Goal: Task Accomplishment & Management: Use online tool/utility

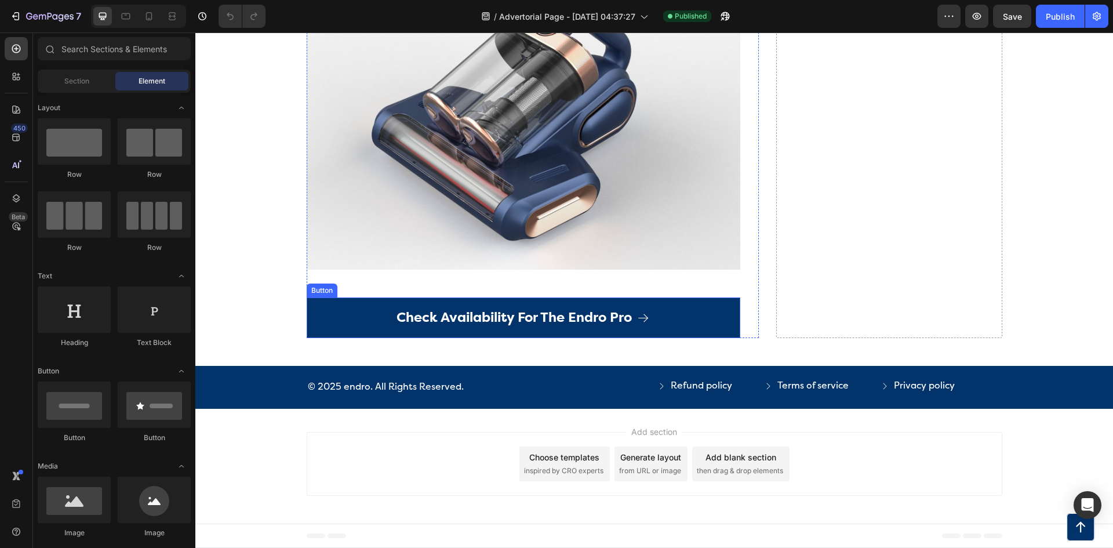
scroll to position [4422, 0]
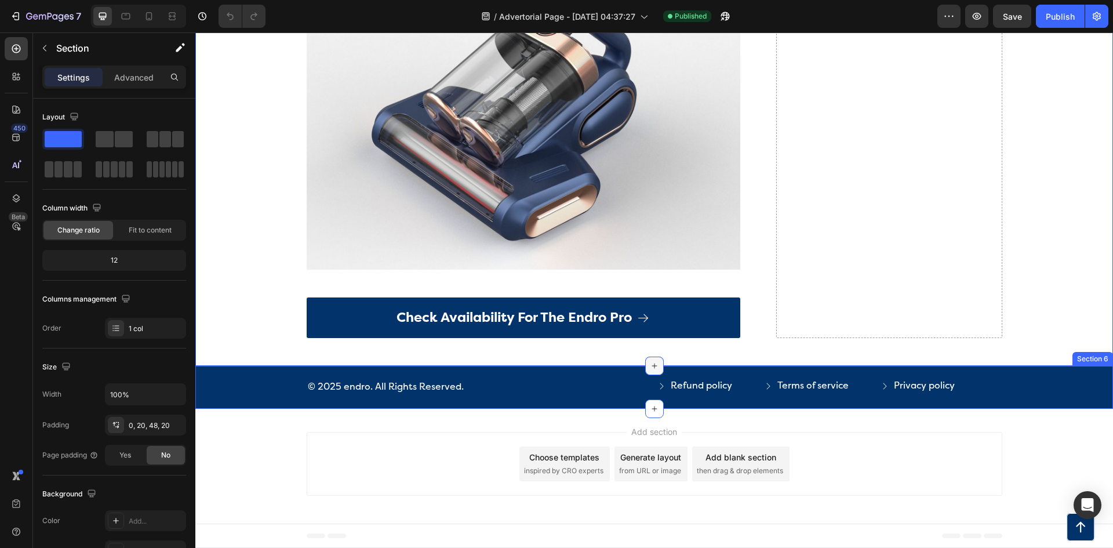
click at [653, 370] on icon at bounding box center [654, 365] width 9 height 9
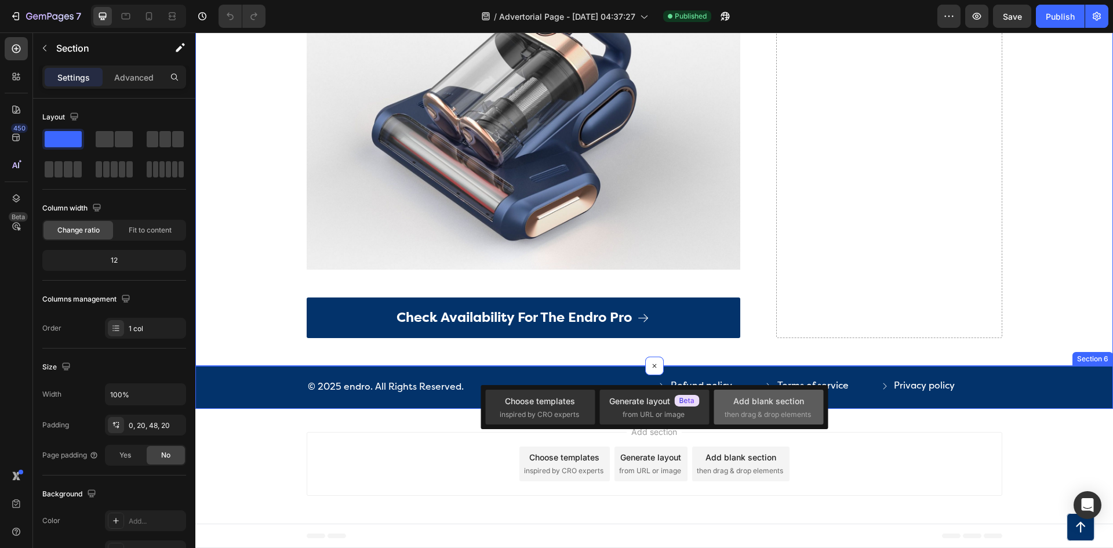
click at [771, 420] on div "Add blank section then drag & drop elements" at bounding box center [769, 407] width 110 height 35
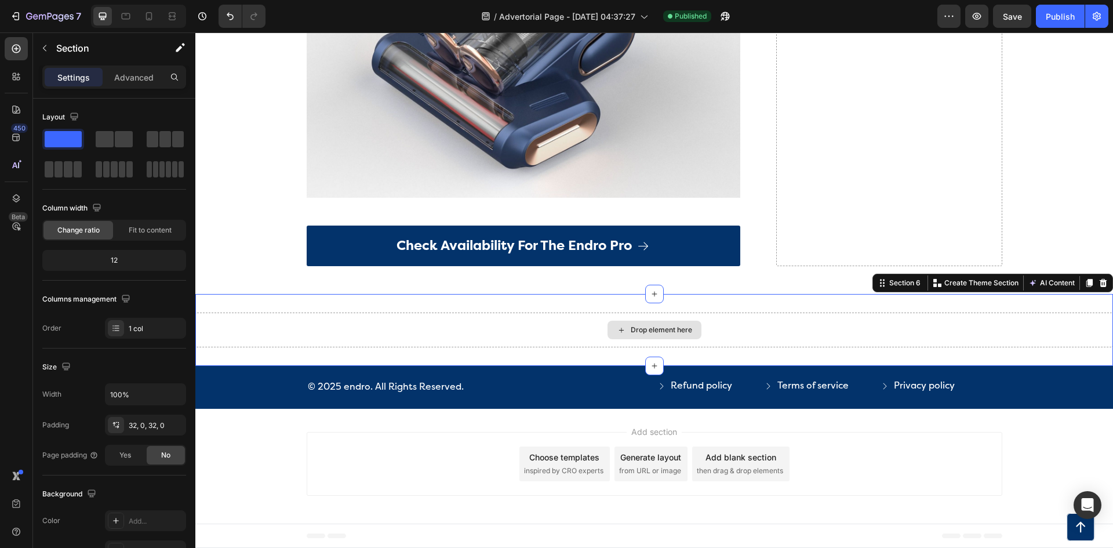
click at [652, 347] on div "Drop element here" at bounding box center [654, 330] width 918 height 35
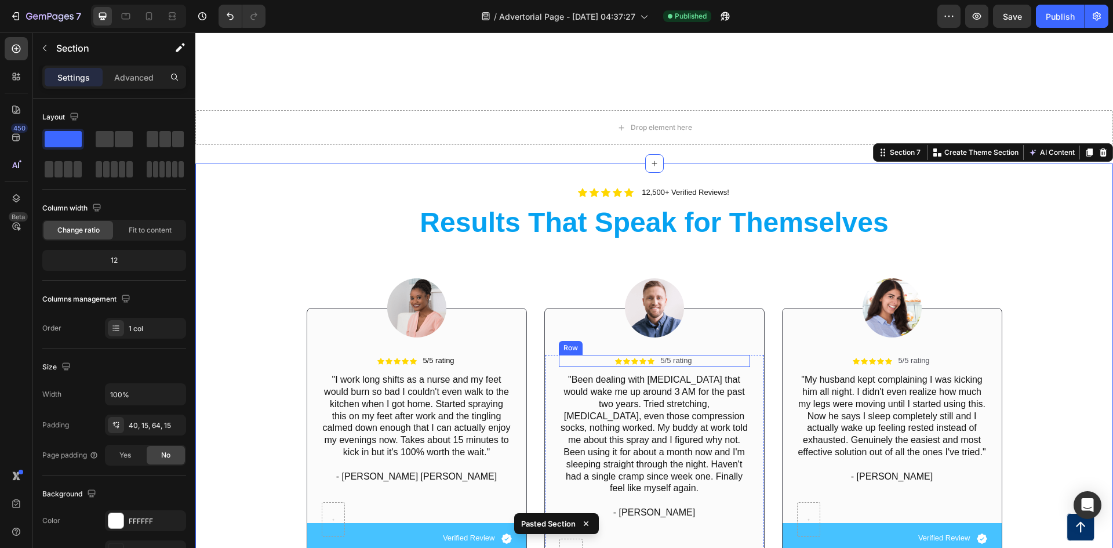
scroll to position [4671, 0]
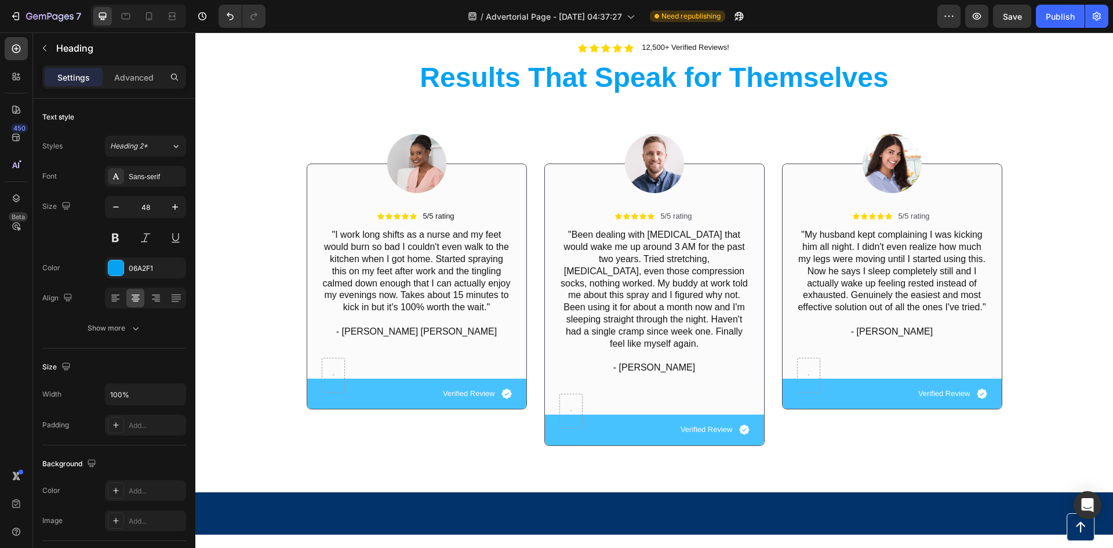
scroll to position [4787, 0]
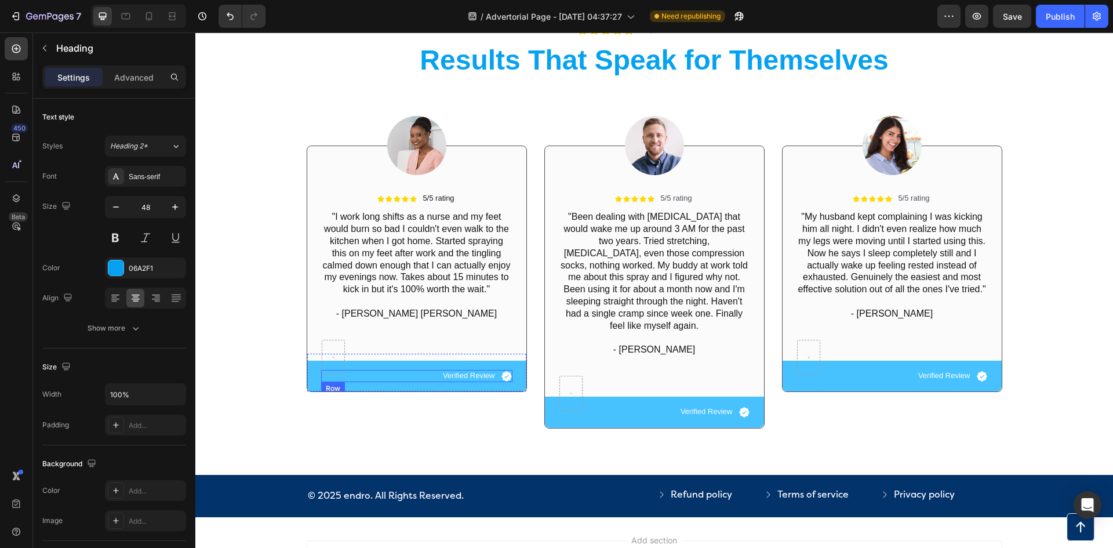
click at [375, 379] on div "Icon Verified Review Text Block Row" at bounding box center [416, 376] width 191 height 12
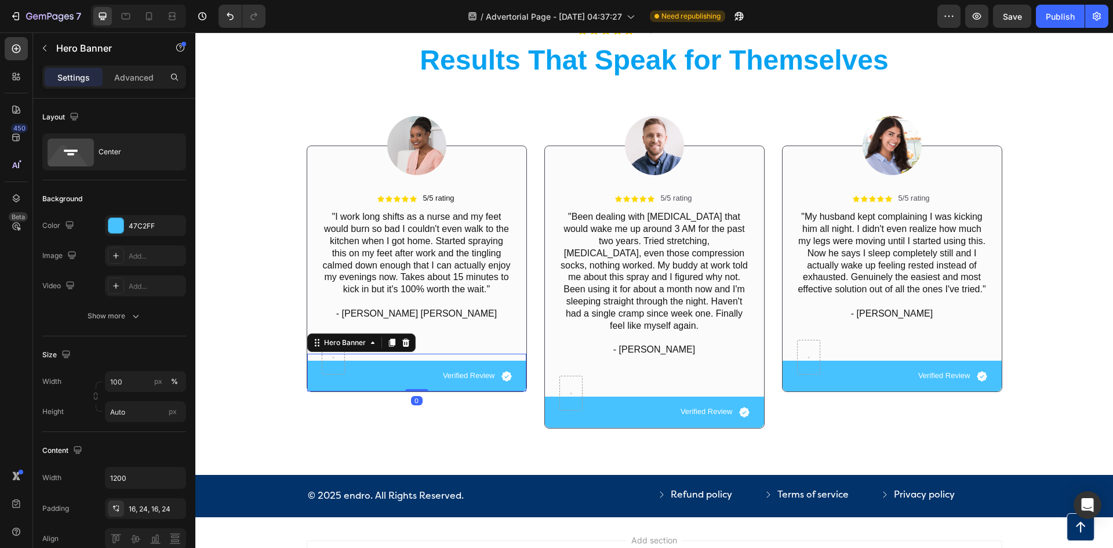
click at [309, 376] on div "Icon Verified Review Text Block Row" at bounding box center [416, 376] width 219 height 31
click at [118, 224] on div at bounding box center [115, 225] width 15 height 15
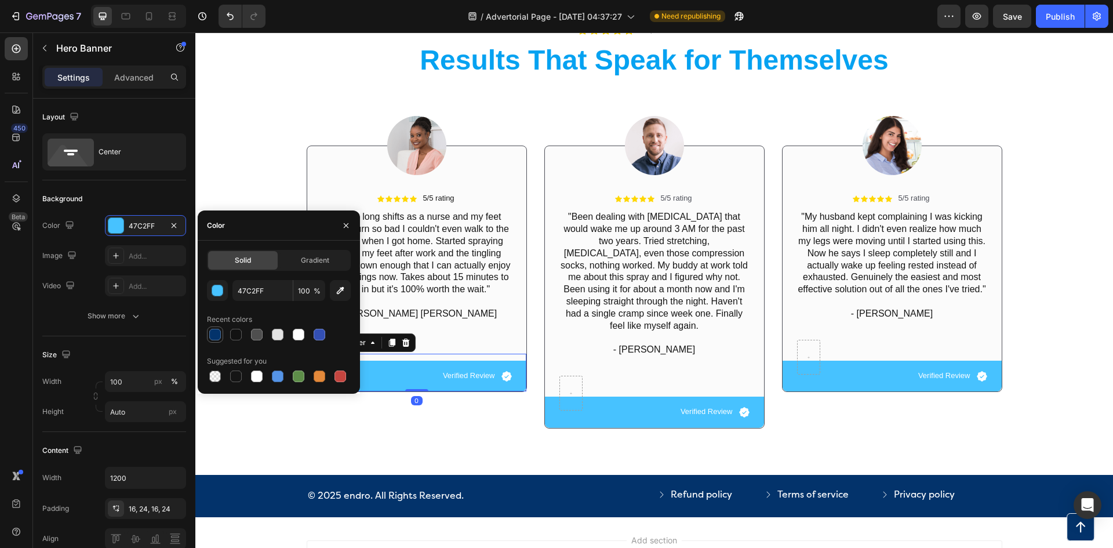
click at [216, 331] on div at bounding box center [215, 335] width 12 height 12
type input "03336B"
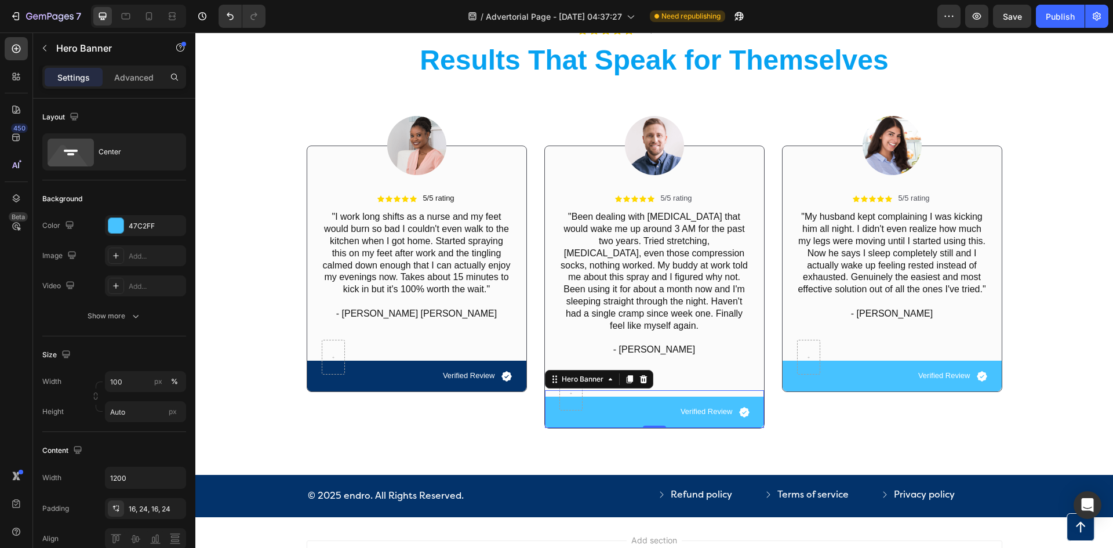
click at [545, 406] on div "Icon Verified Review Text Block Row" at bounding box center [654, 412] width 219 height 31
click at [120, 222] on div at bounding box center [115, 225] width 15 height 15
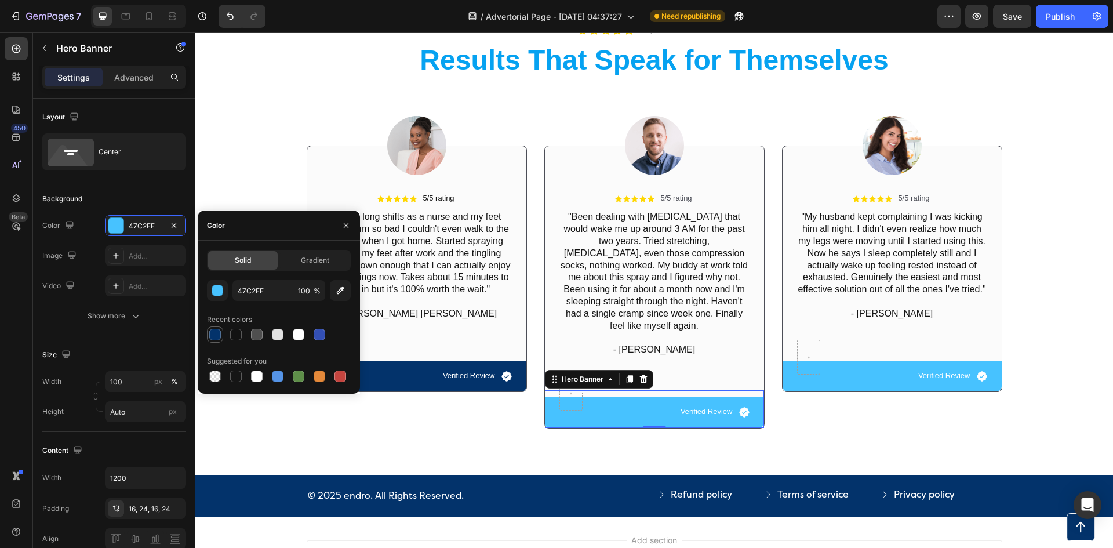
click at [219, 338] on div at bounding box center [215, 335] width 12 height 12
type input "03336B"
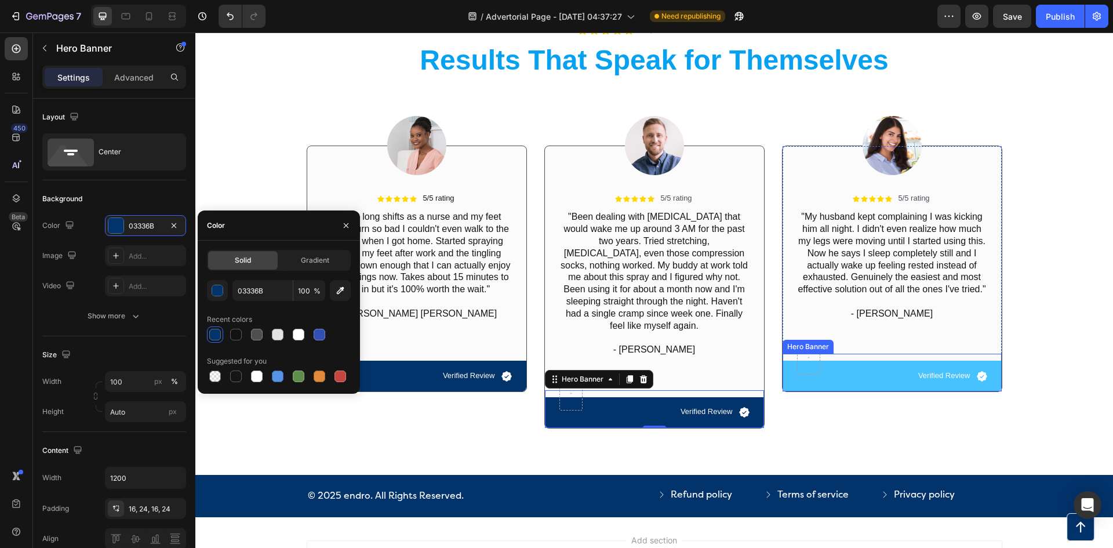
click at [792, 383] on div "Icon Verified Review Text Block Row" at bounding box center [892, 376] width 219 height 31
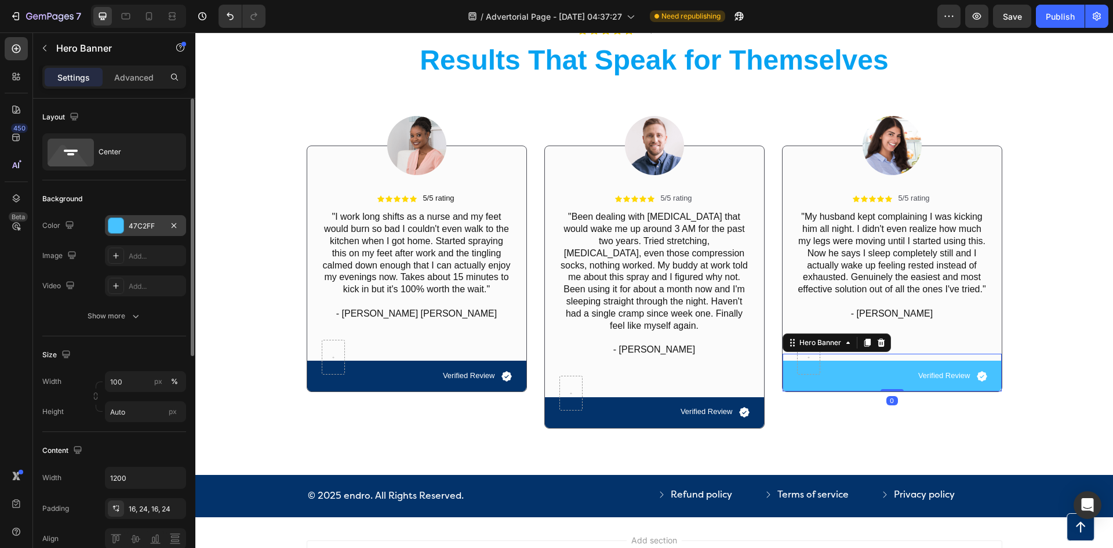
click at [118, 229] on div at bounding box center [115, 225] width 15 height 15
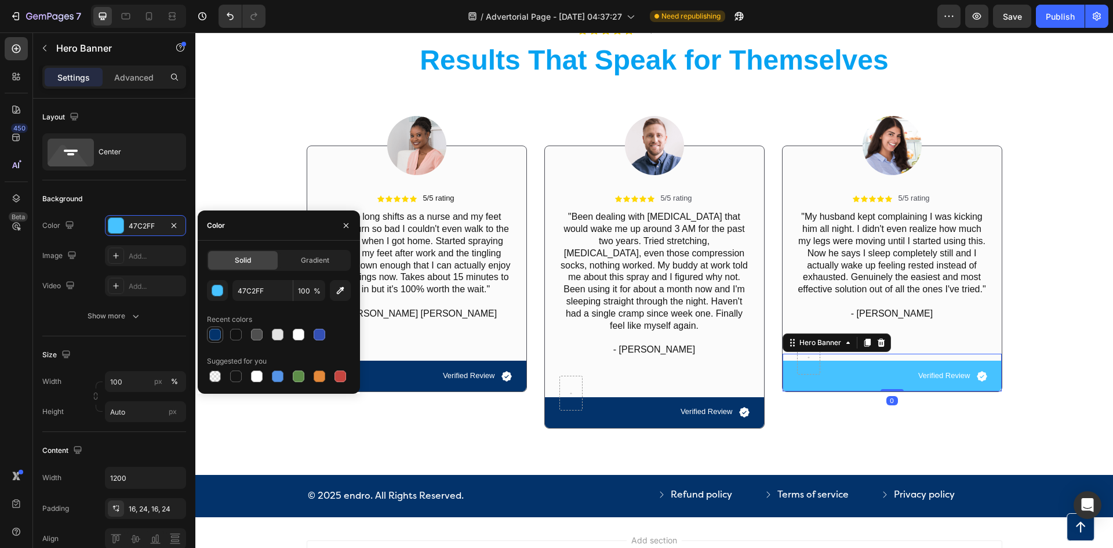
click at [211, 338] on div at bounding box center [215, 335] width 12 height 12
type input "03336B"
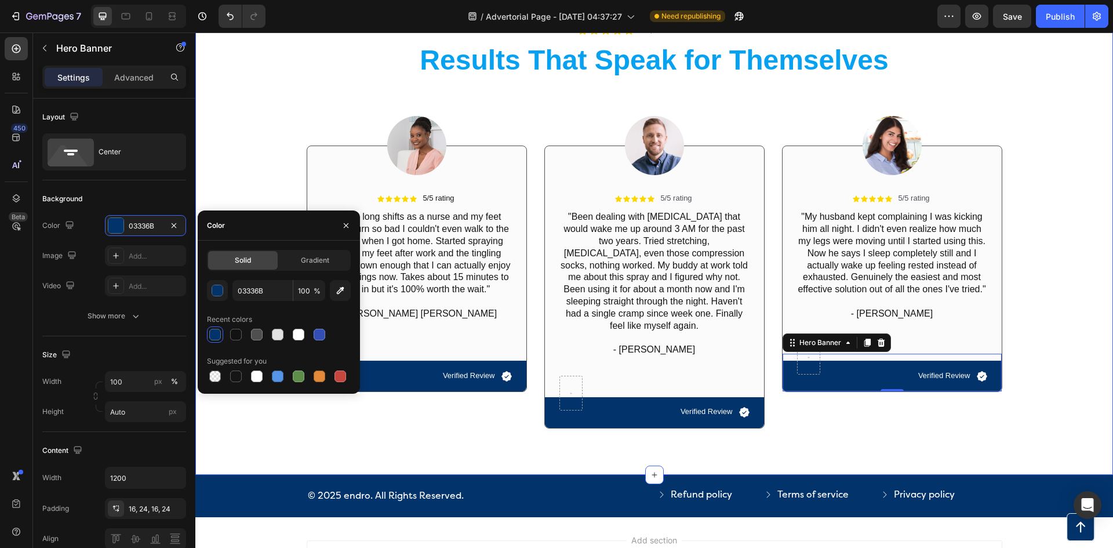
click at [230, 154] on div "Image Icon Icon Icon Icon Icon Icon List 5/5 rating Text Block Row "I work long…" at bounding box center [654, 261] width 901 height 351
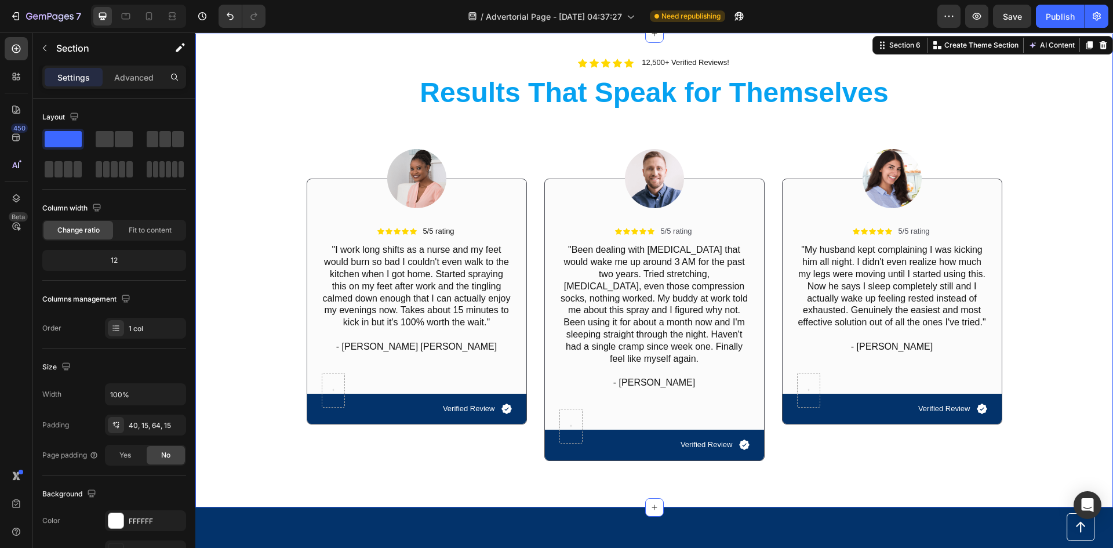
scroll to position [4612, 0]
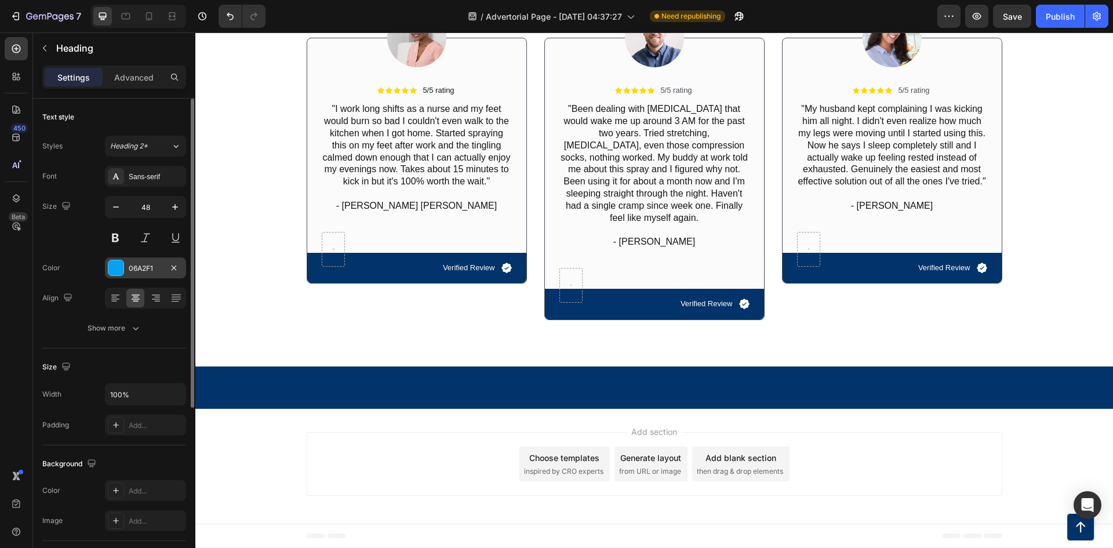
click at [122, 269] on div at bounding box center [115, 267] width 15 height 15
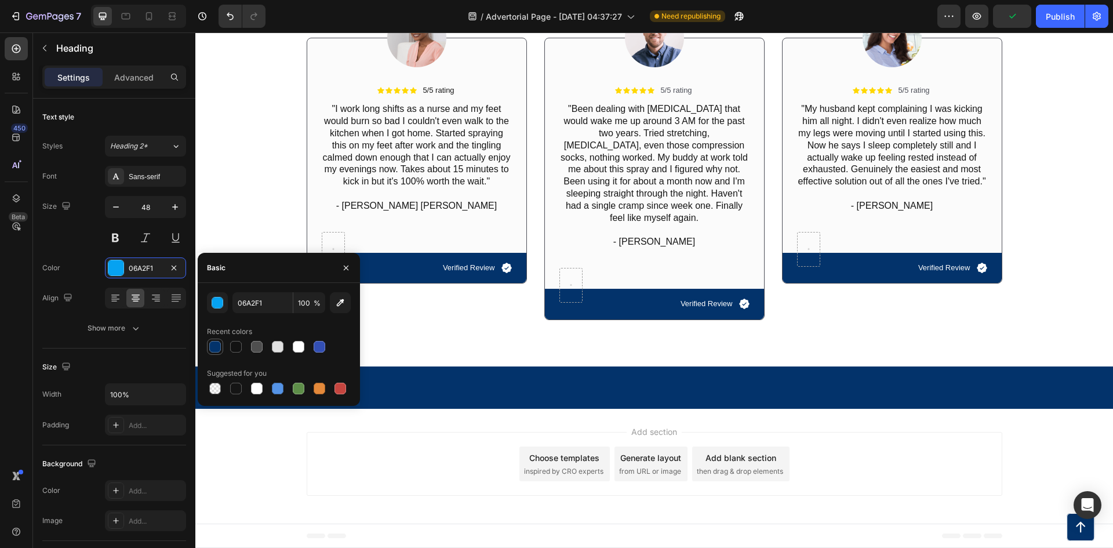
click at [215, 346] on div at bounding box center [215, 347] width 12 height 12
type input "03336B"
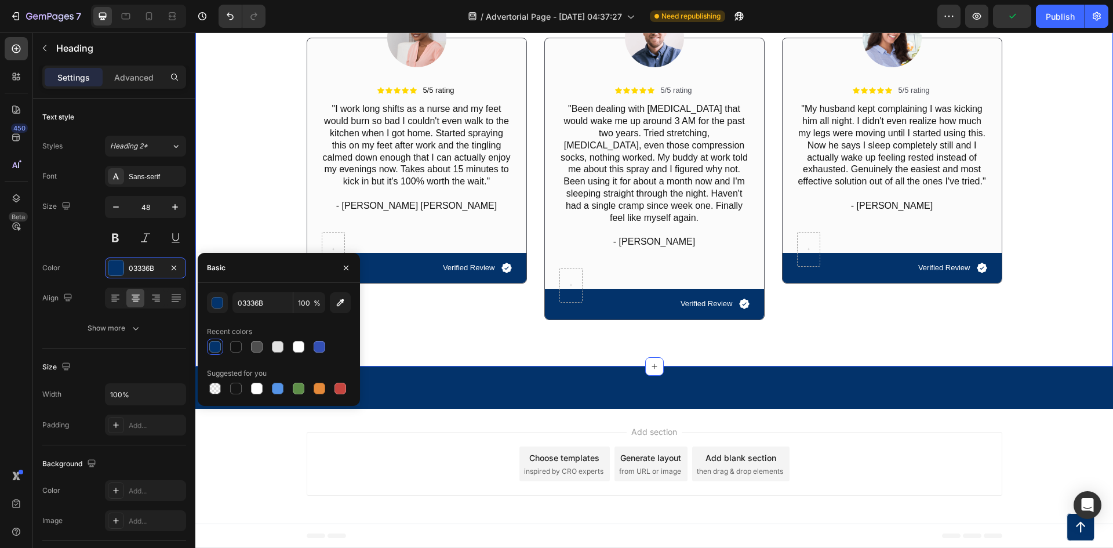
click at [235, 179] on div "Icon Icon Icon Icon Icon Icon List 12,500+ Verified Reviews! Text Block Row Res…" at bounding box center [654, 130] width 918 height 474
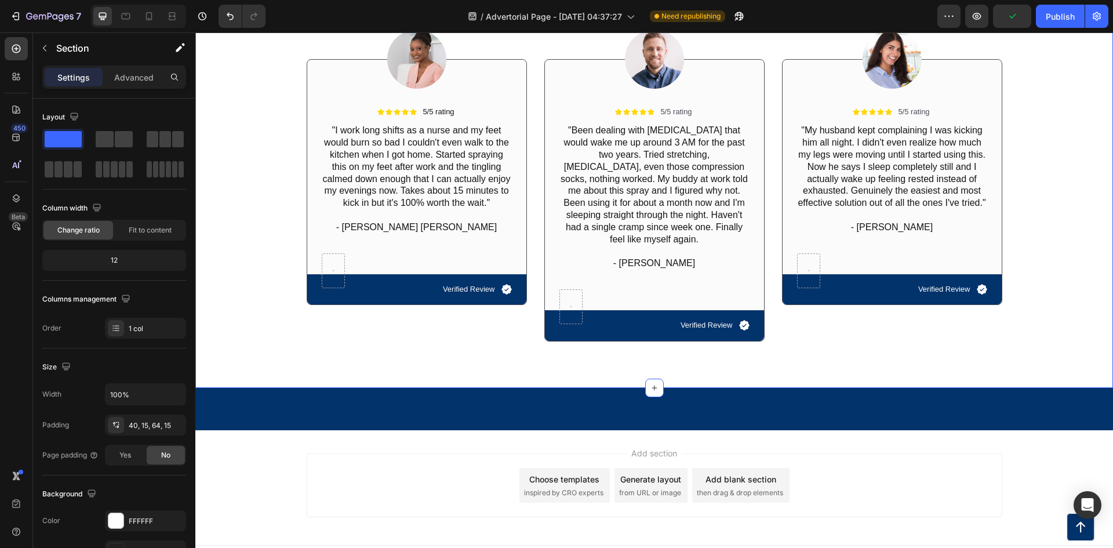
scroll to position [4438, 0]
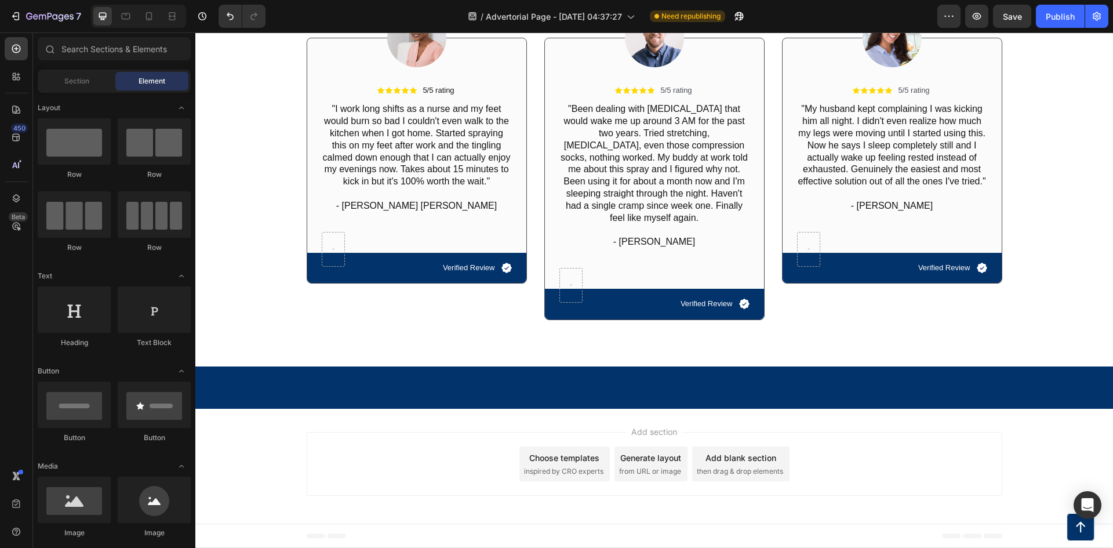
scroll to position [4737, 0]
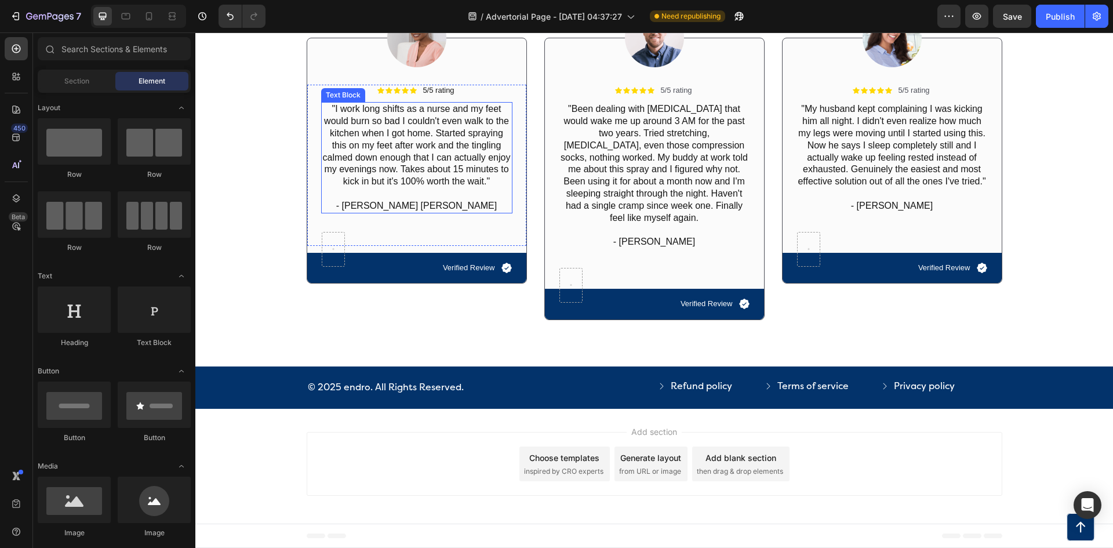
click at [388, 188] on p ""I work long shifts as a nurse and my feet would burn so bad I couldn't even wa…" at bounding box center [416, 145] width 189 height 85
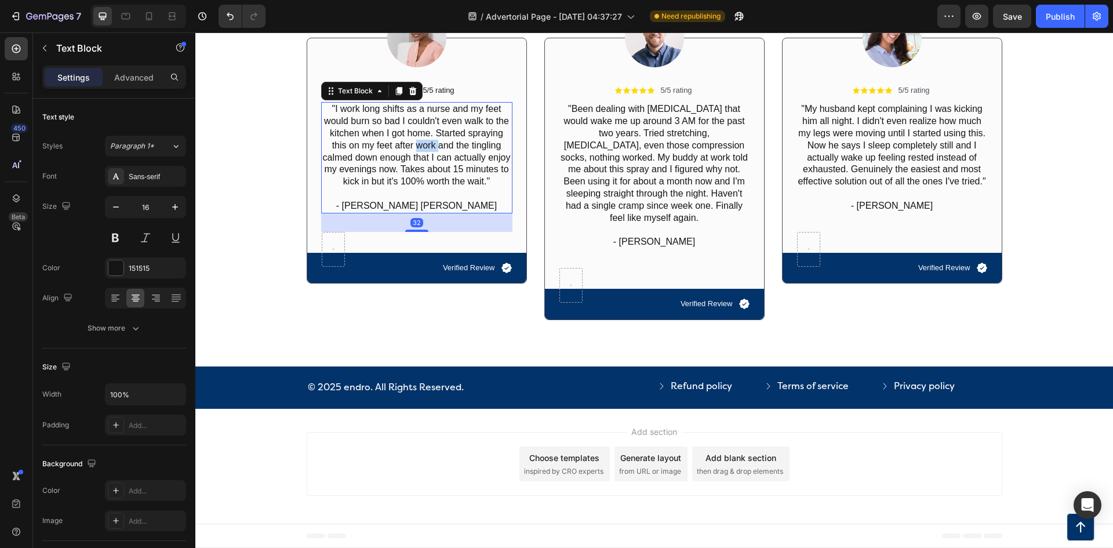
click at [388, 188] on p ""I work long shifts as a nurse and my feet would burn so bad I couldn't even wa…" at bounding box center [416, 145] width 189 height 85
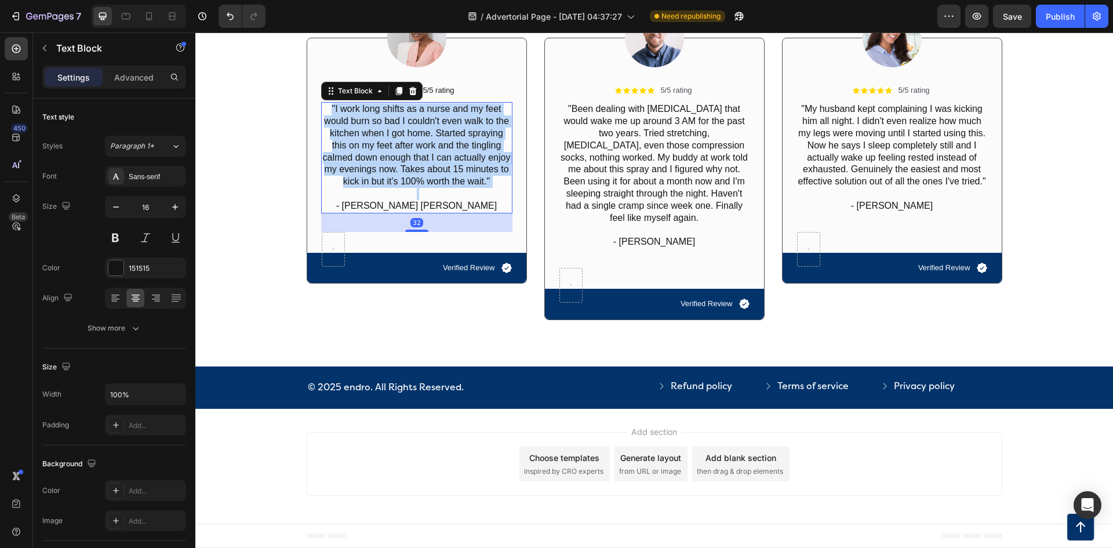
click at [388, 188] on p ""I work long shifts as a nurse and my feet would burn so bad I couldn't even wa…" at bounding box center [416, 145] width 189 height 85
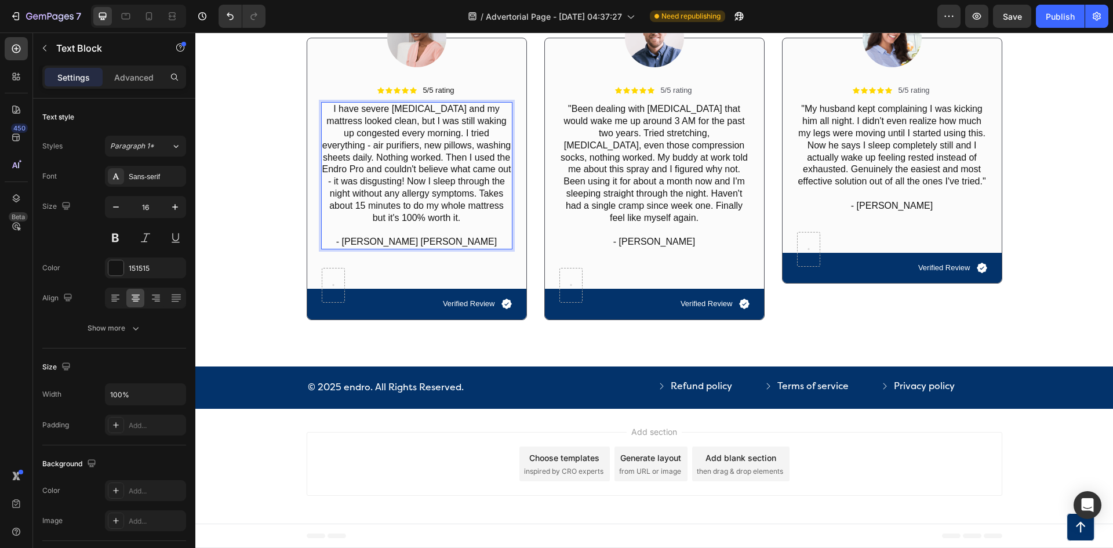
click at [322, 224] on p "I have severe [MEDICAL_DATA] and my mattress looked clean, but I was still waki…" at bounding box center [416, 163] width 189 height 121
click at [471, 224] on p ""I have severe [MEDICAL_DATA] and my mattress looked clean, but I was still wak…" at bounding box center [416, 163] width 189 height 121
click at [659, 236] on p ""Been dealing with [MEDICAL_DATA] that would wake me up around 3 AM for the pas…" at bounding box center [654, 169] width 189 height 133
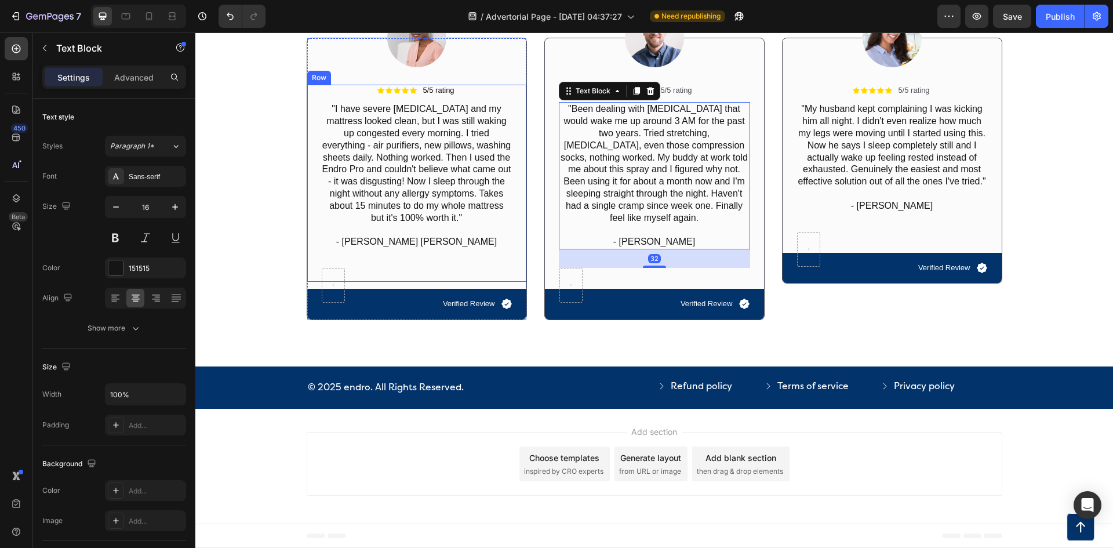
click at [473, 282] on div "Icon Icon Icon Icon Icon Icon List 5/5 rating Text Block Row "I have severe [ME…" at bounding box center [416, 183] width 191 height 197
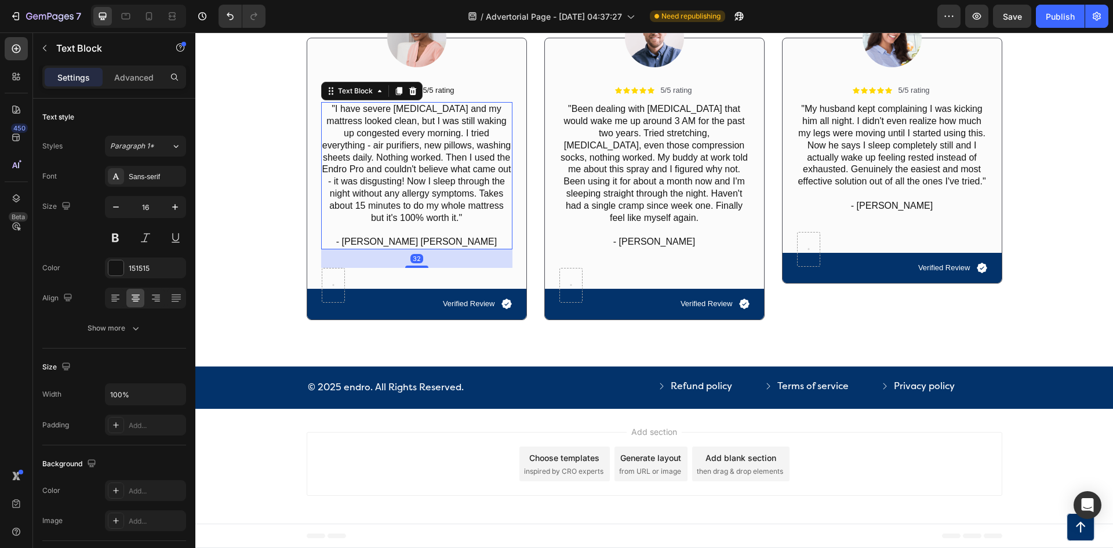
click at [444, 224] on p ""I have severe [MEDICAL_DATA] and my mattress looked clean, but I was still wak…" at bounding box center [416, 163] width 189 height 121
click at [435, 224] on p ""I have severe [MEDICAL_DATA] and my mattress looked clean, but I was still wak…" at bounding box center [416, 163] width 189 height 121
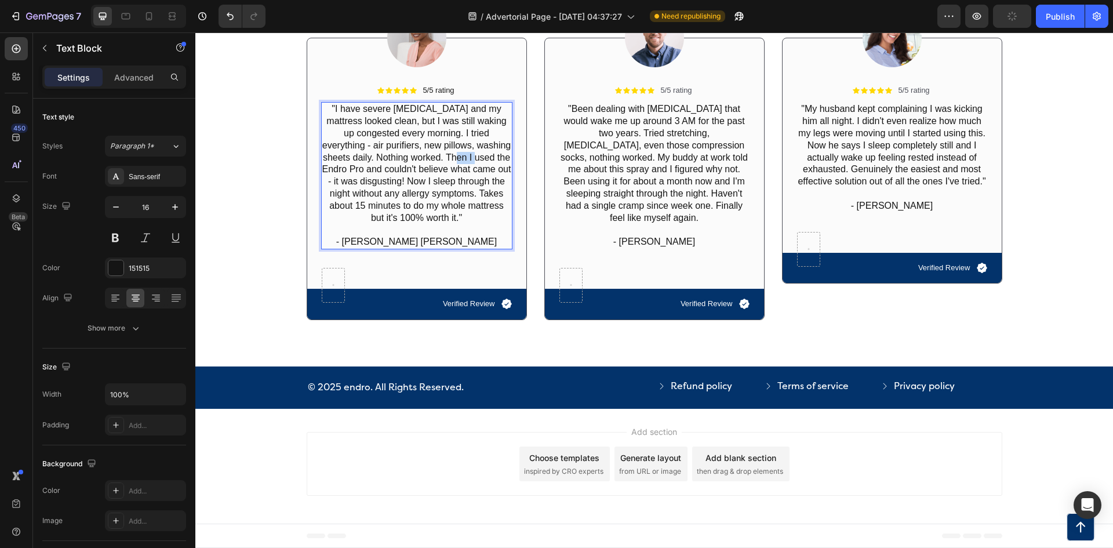
click at [435, 224] on p ""I have severe [MEDICAL_DATA] and my mattress looked clean, but I was still wak…" at bounding box center [416, 163] width 189 height 121
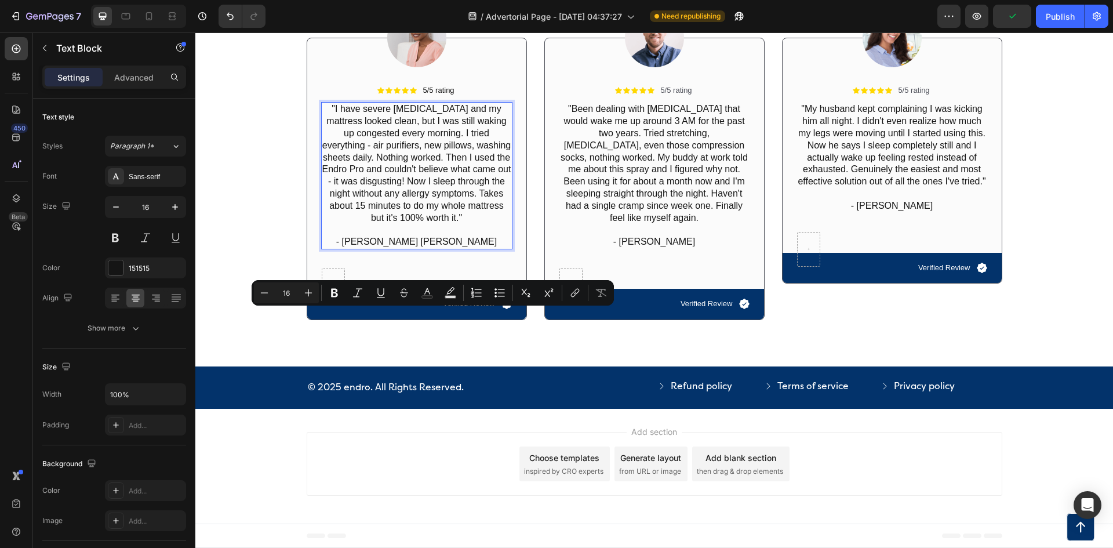
click at [462, 224] on p ""I have severe [MEDICAL_DATA] and my mattress looked clean, but I was still wak…" at bounding box center [416, 163] width 189 height 121
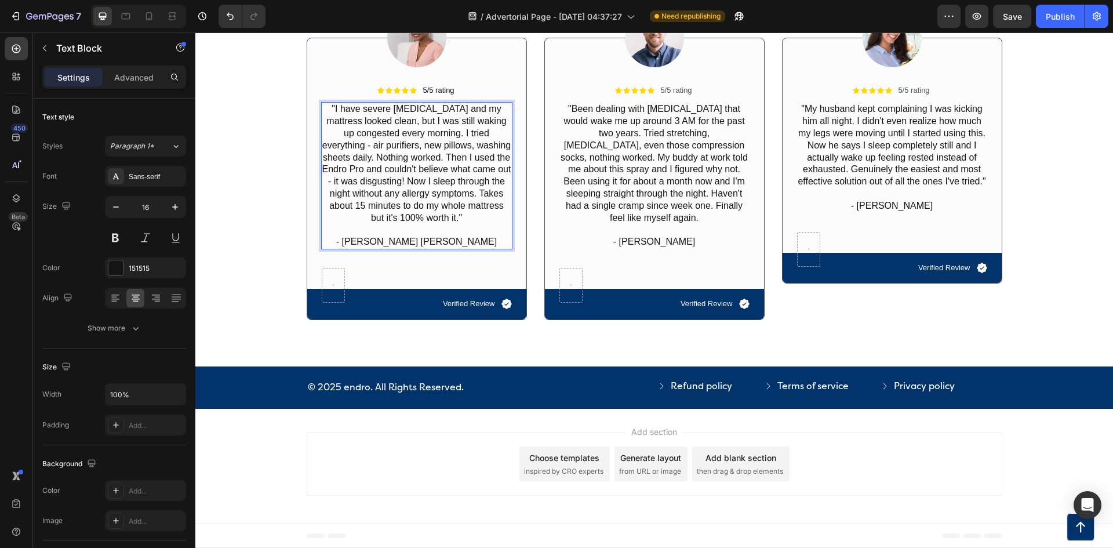
click at [492, 224] on p ""I have severe [MEDICAL_DATA] and my mattress looked clean, but I was still wak…" at bounding box center [416, 163] width 189 height 121
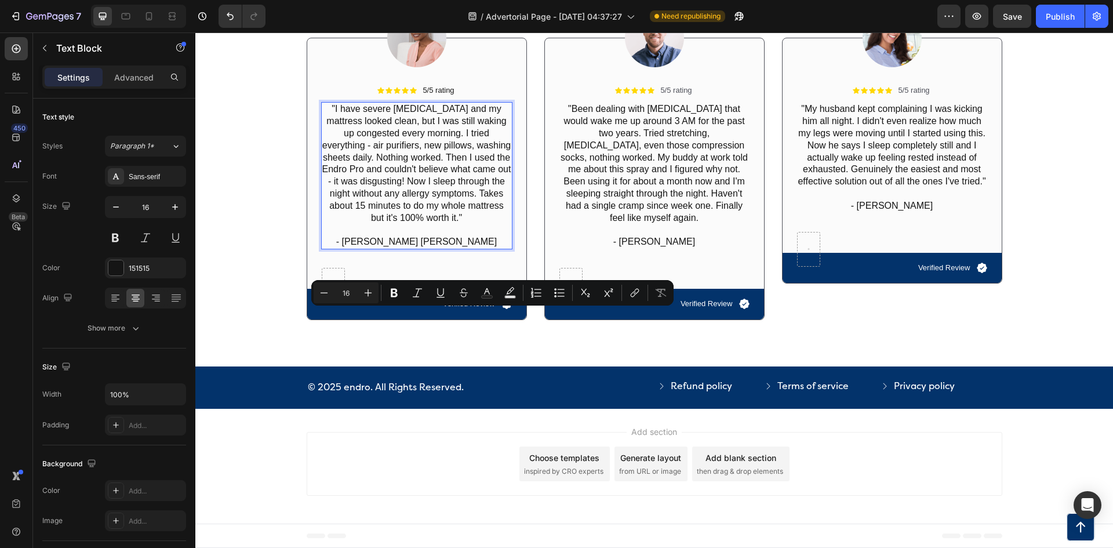
click at [466, 224] on p ""I have severe [MEDICAL_DATA] and my mattress looked clean, but I was still wak…" at bounding box center [416, 163] width 189 height 121
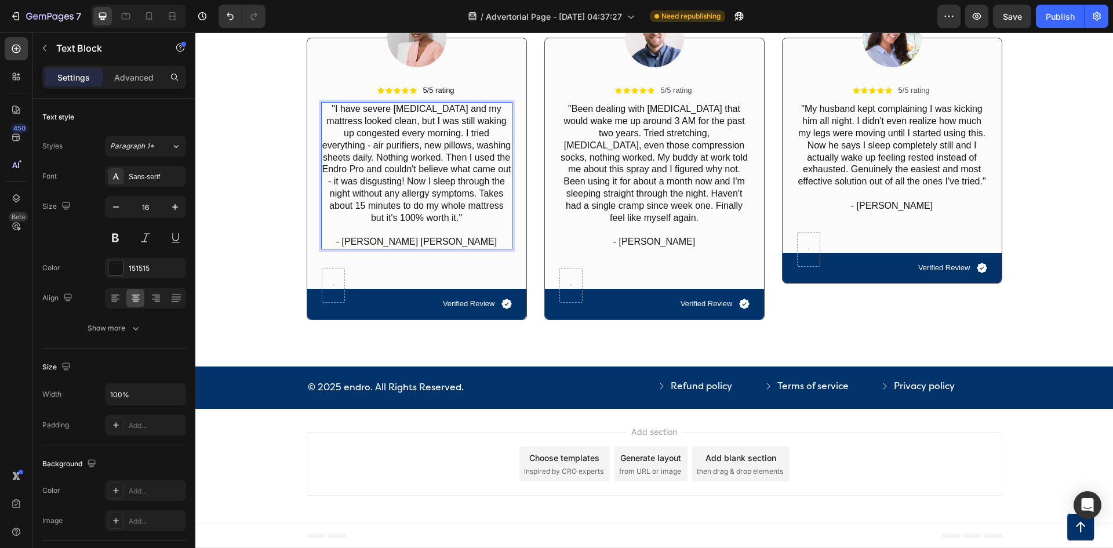
click at [462, 224] on p ""I have severe [MEDICAL_DATA] and my mattress looked clean, but I was still wak…" at bounding box center [416, 163] width 189 height 121
click at [477, 224] on p ""I have severe [MEDICAL_DATA] and my mattress looked clean, but I was still wak…" at bounding box center [416, 163] width 189 height 121
click at [329, 224] on p ""I have severe [MEDICAL_DATA] and my mattress looked clean, but I was still wak…" at bounding box center [416, 163] width 189 height 121
click at [402, 224] on p ""I have severe [MEDICAL_DATA] and my mattress looked clean, but I was still wak…" at bounding box center [416, 163] width 189 height 121
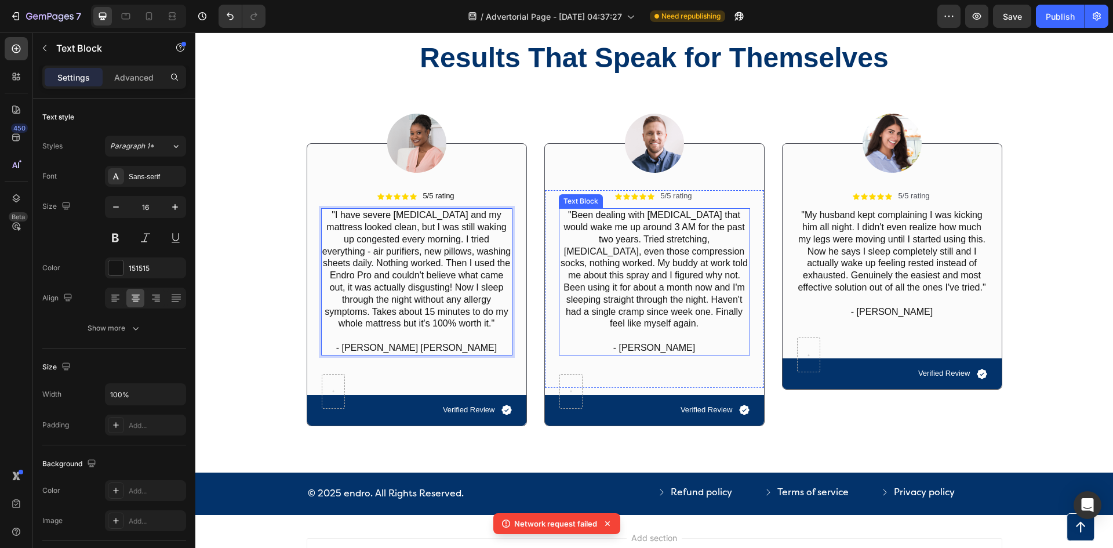
scroll to position [4795, 0]
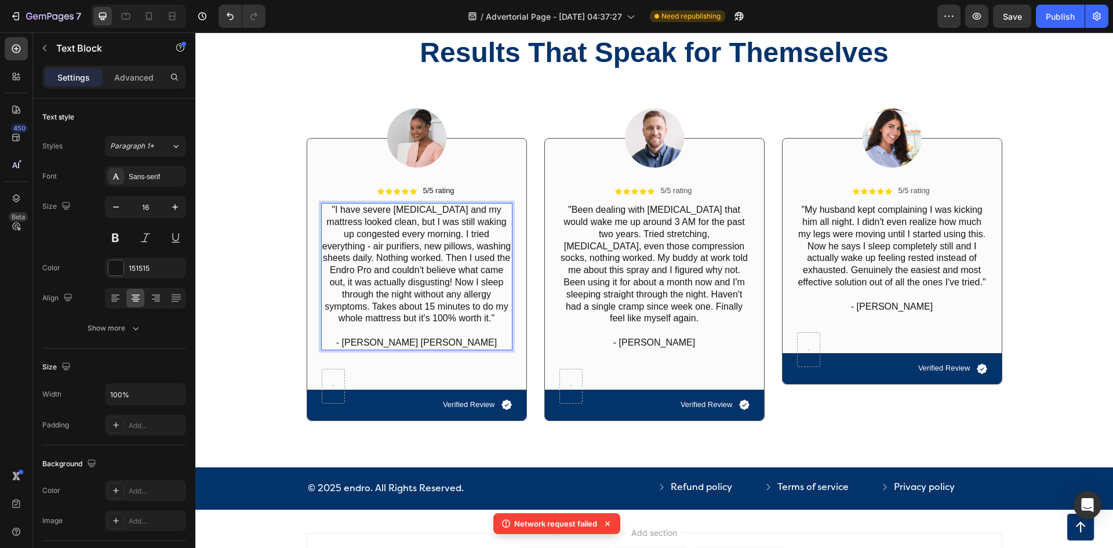
click at [607, 523] on icon at bounding box center [607, 523] width 5 height 5
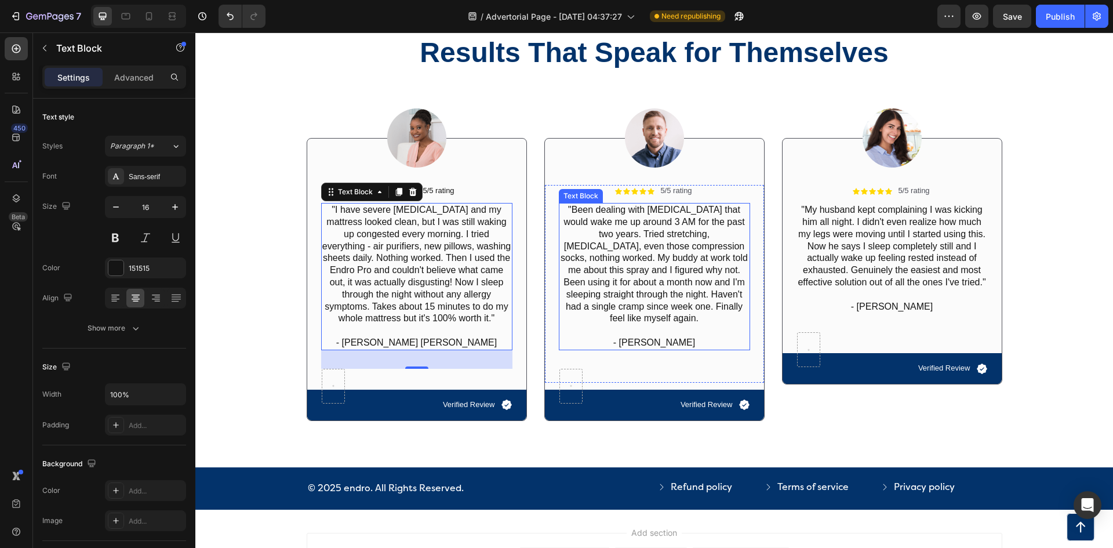
click at [601, 269] on p ""Been dealing with [MEDICAL_DATA] that would wake me up around 3 AM for the pas…" at bounding box center [654, 270] width 189 height 133
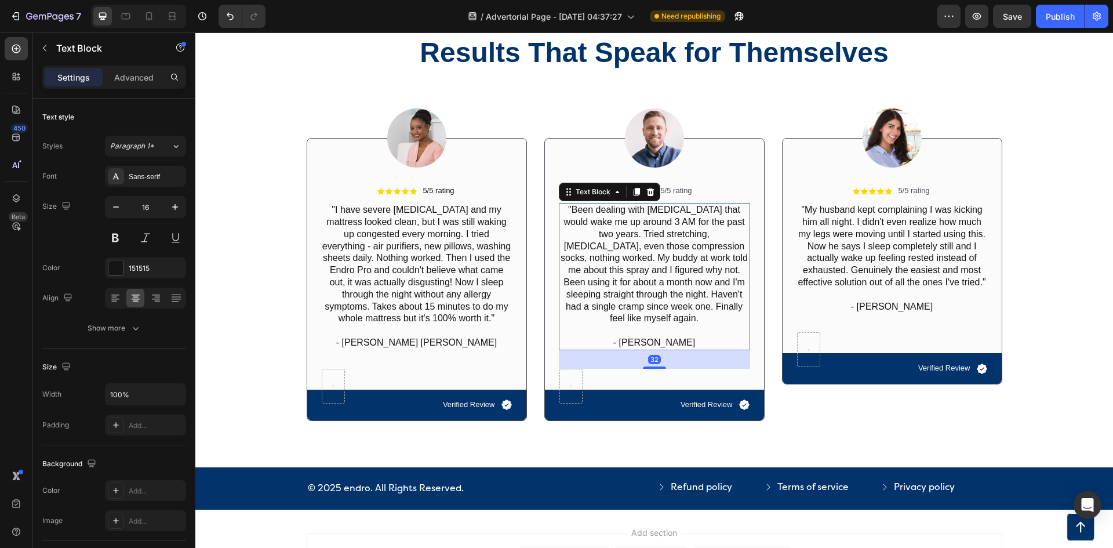
click at [601, 269] on p ""Been dealing with [MEDICAL_DATA] that would wake me up around 3 AM for the pas…" at bounding box center [654, 270] width 189 height 133
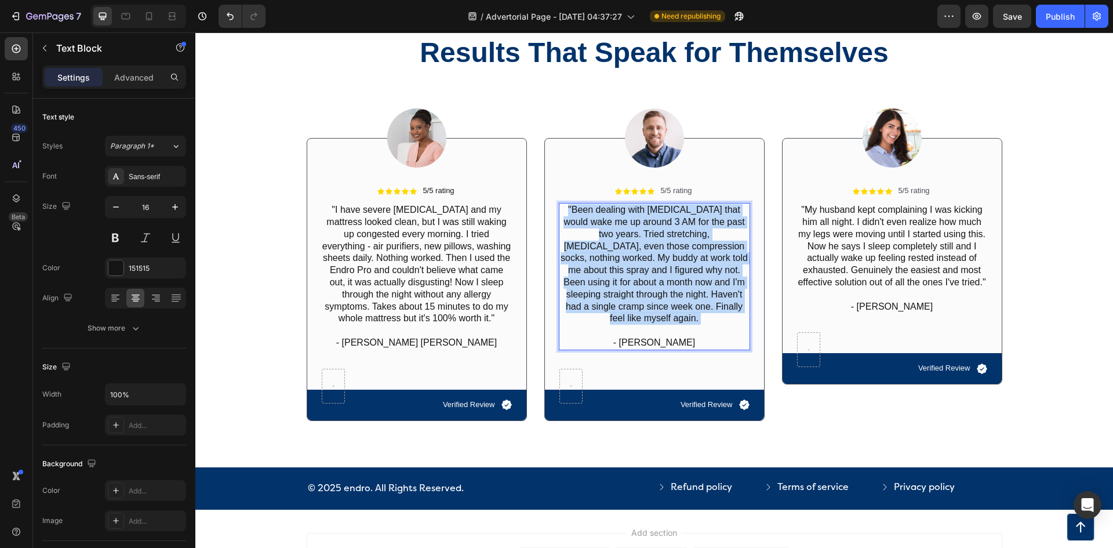
click at [601, 269] on p ""Been dealing with [MEDICAL_DATA] that would wake me up around 3 AM for the pas…" at bounding box center [654, 270] width 189 height 133
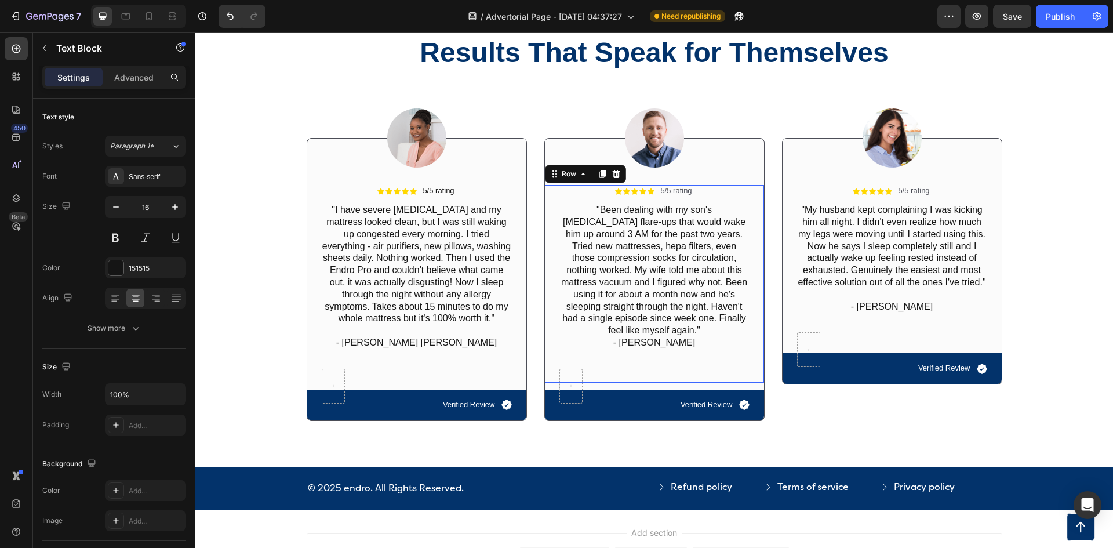
click at [699, 358] on div "Icon Icon Icon Icon Icon Icon List 5/5 rating Text Block Row "Been dealing with…" at bounding box center [654, 283] width 191 height 197
click at [726, 209] on p ""Been dealing with my son's [MEDICAL_DATA] flare-ups that would wake him up aro…" at bounding box center [654, 270] width 189 height 133
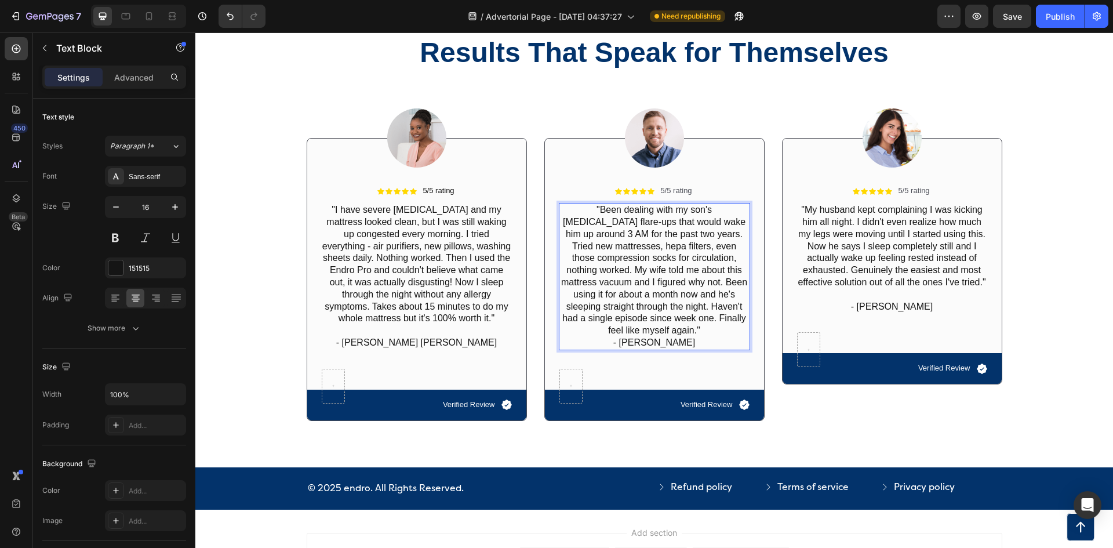
click at [728, 212] on p ""Been dealing with my son's [MEDICAL_DATA] flare-ups that would wake him up aro…" at bounding box center [654, 270] width 189 height 133
click at [716, 295] on p ""Been dealing with my son's [MEDICAL_DATA] flare ups that would wake him up aro…" at bounding box center [654, 270] width 189 height 133
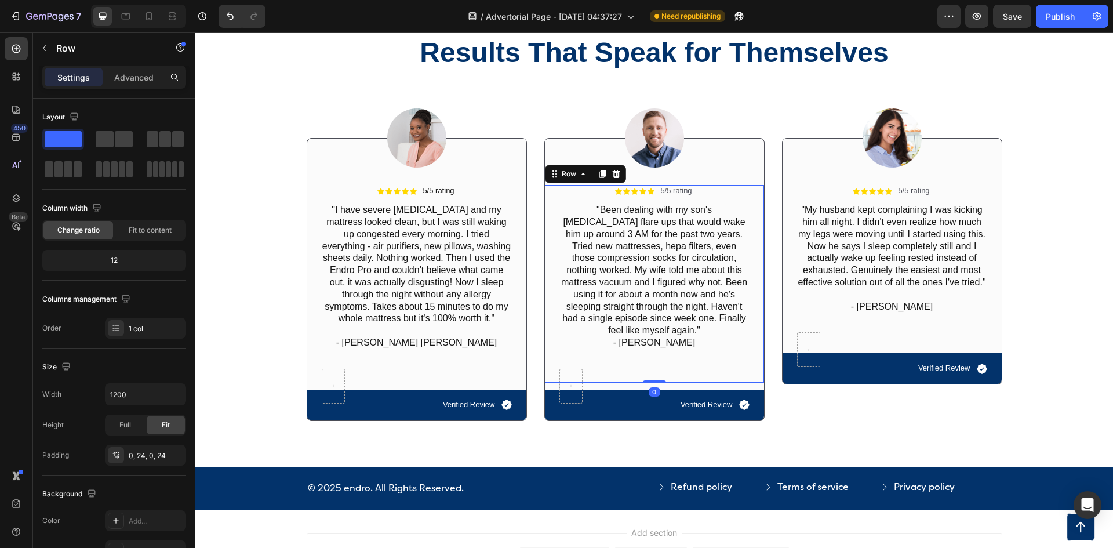
click at [720, 358] on div "Icon Icon Icon Icon Icon Icon List 5/5 rating Text Block Row "Been dealing with…" at bounding box center [654, 283] width 191 height 197
click at [725, 350] on div "Icon Icon Icon Icon Icon Icon List 5/5 rating Text Block Row "Been dealing with…" at bounding box center [654, 283] width 191 height 197
click at [784, 420] on div "Image Icon Icon Icon Icon Icon Icon List 5/5 rating Text Block Row "I have seve…" at bounding box center [655, 250] width 696 height 342
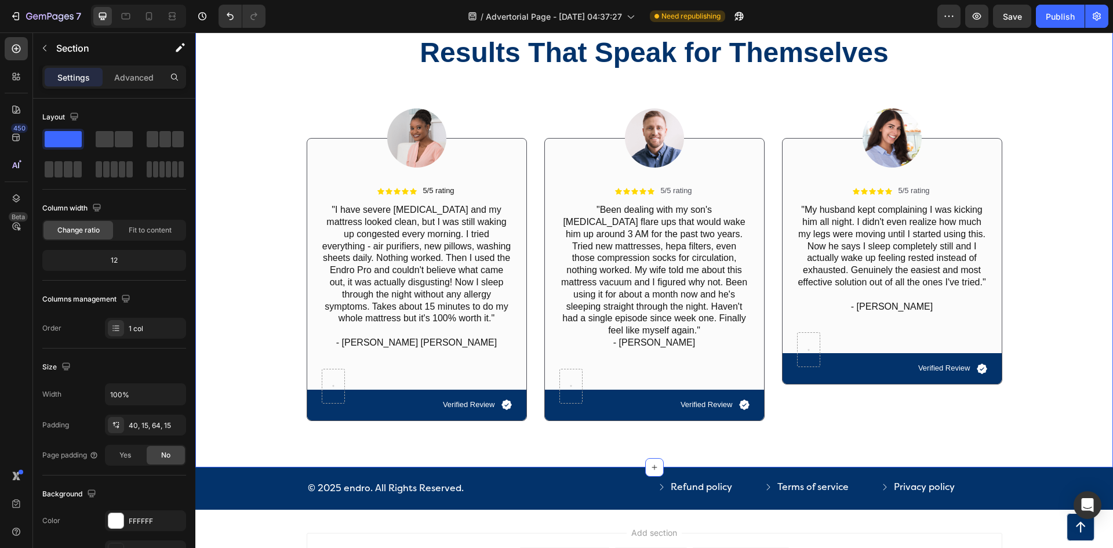
click at [770, 437] on div "Icon Icon Icon Icon Icon Icon List 12,500+ Verified Reviews! Text Block Row Res…" at bounding box center [654, 231] width 918 height 474
click at [720, 317] on p ""Been dealing with my son's [MEDICAL_DATA] flare ups that would wake him up aro…" at bounding box center [654, 270] width 189 height 133
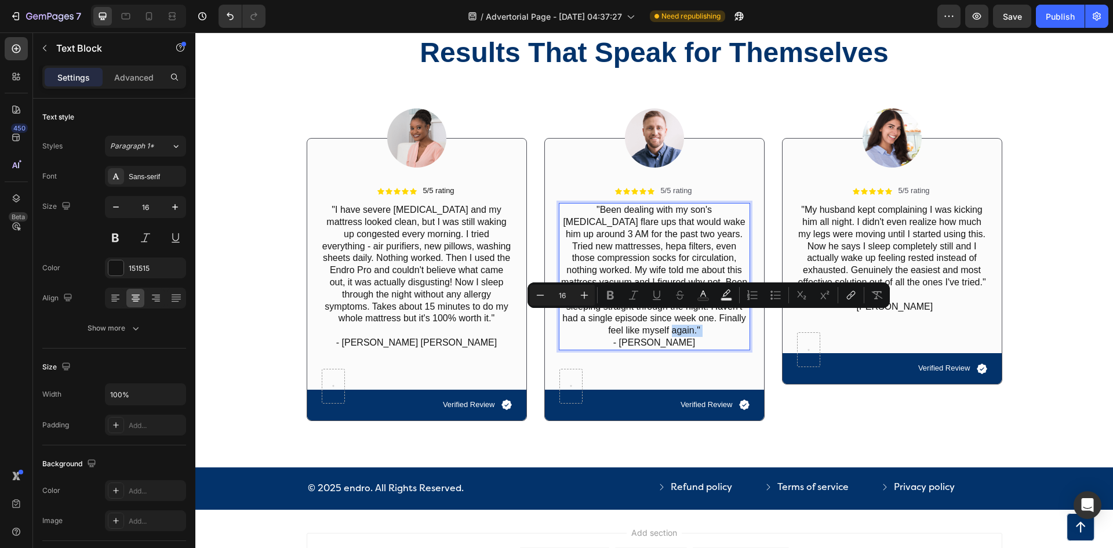
click at [723, 315] on p ""Been dealing with my son's [MEDICAL_DATA] flare ups that would wake him up aro…" at bounding box center [654, 270] width 189 height 133
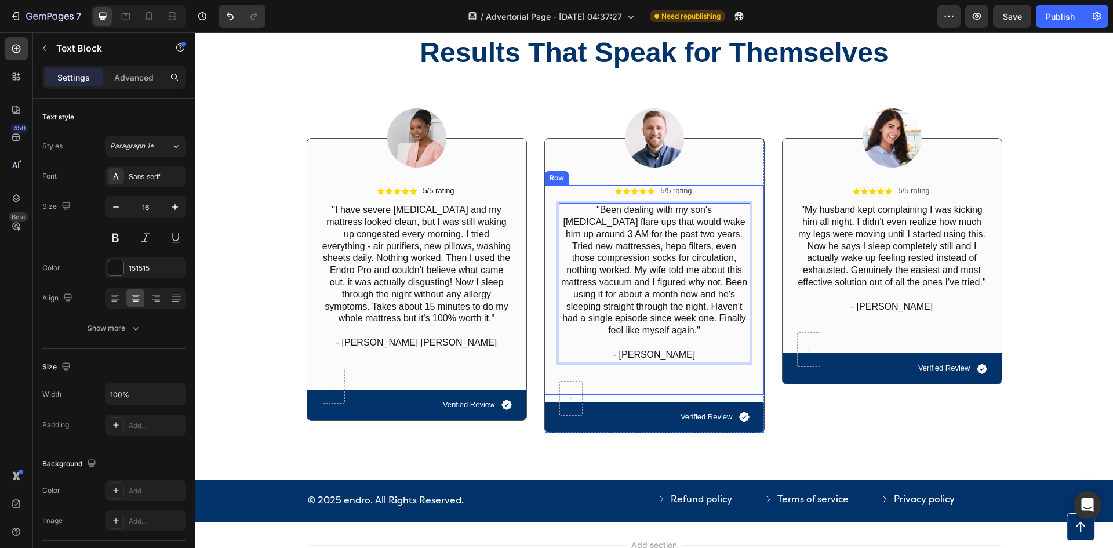
click at [806, 407] on div "Image Icon Icon Icon Icon Icon Icon List 5/5 rating Text Block Row "My husband …" at bounding box center [892, 256] width 220 height 354
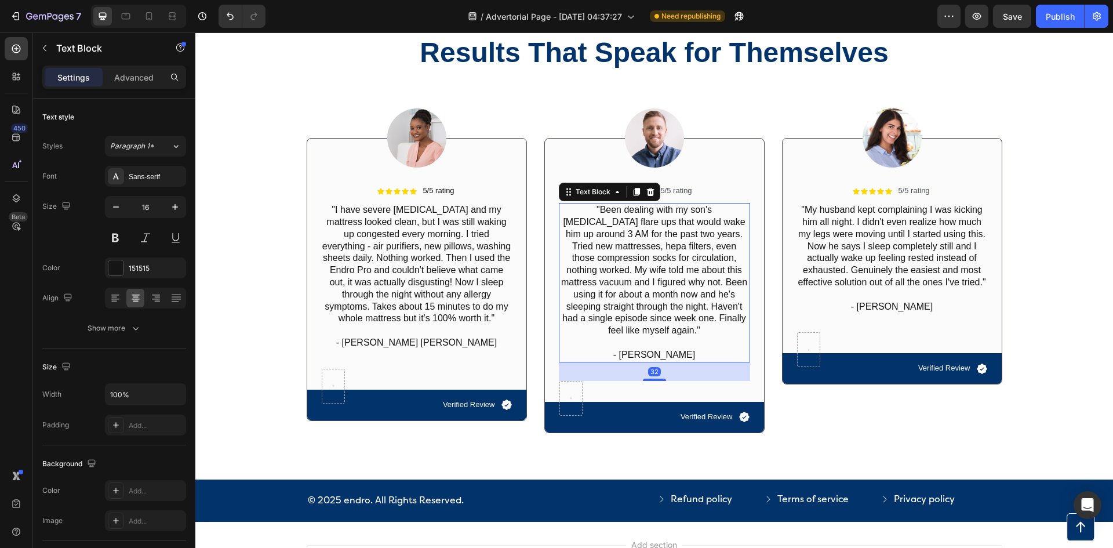
click at [592, 320] on p ""Been dealing with my son's [MEDICAL_DATA] flare ups that would wake him up aro…" at bounding box center [654, 276] width 189 height 145
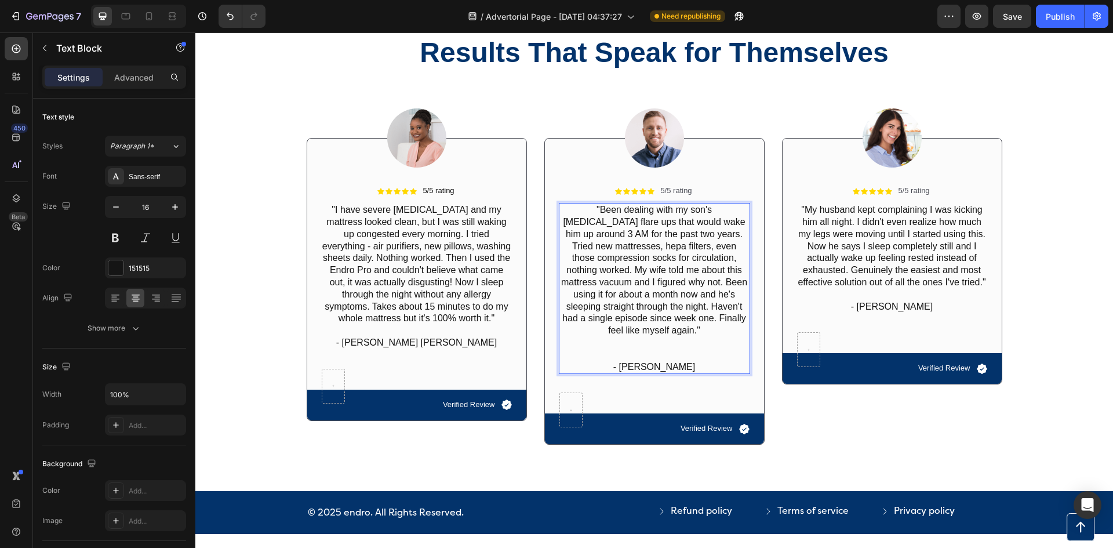
click at [598, 318] on p ""Been dealing with my son's [MEDICAL_DATA] flare ups that would wake him up aro…" at bounding box center [654, 282] width 189 height 157
drag, startPoint x: 598, startPoint y: 318, endPoint x: 688, endPoint y: 320, distance: 90.5
click at [688, 320] on p ""Been dealing with my son's [MEDICAL_DATA] flare ups that would wake him up aro…" at bounding box center [654, 282] width 189 height 157
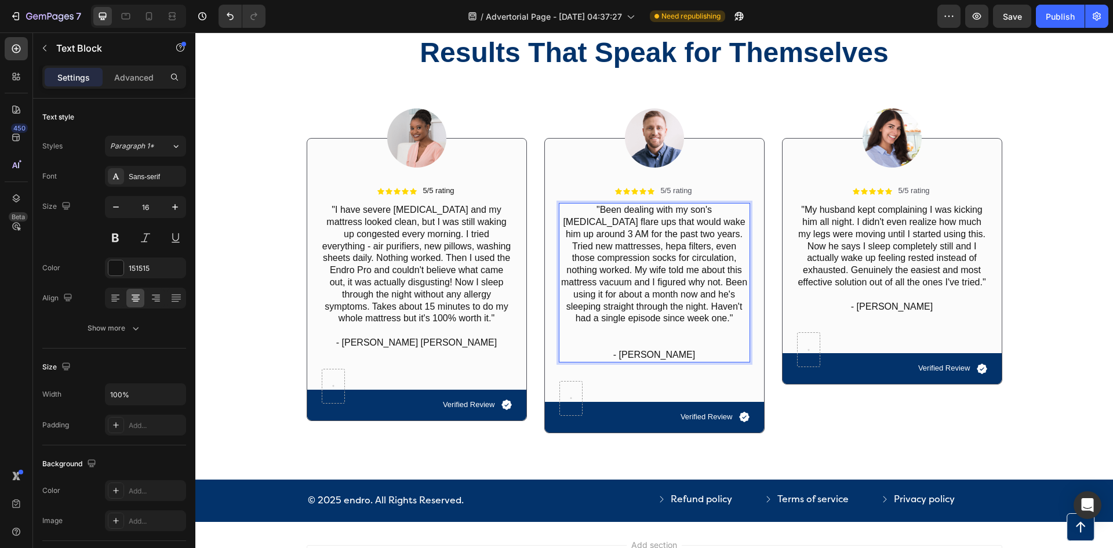
click at [662, 323] on p ""Been dealing with my son's [MEDICAL_DATA] flare ups that would wake him up aro…" at bounding box center [654, 276] width 189 height 145
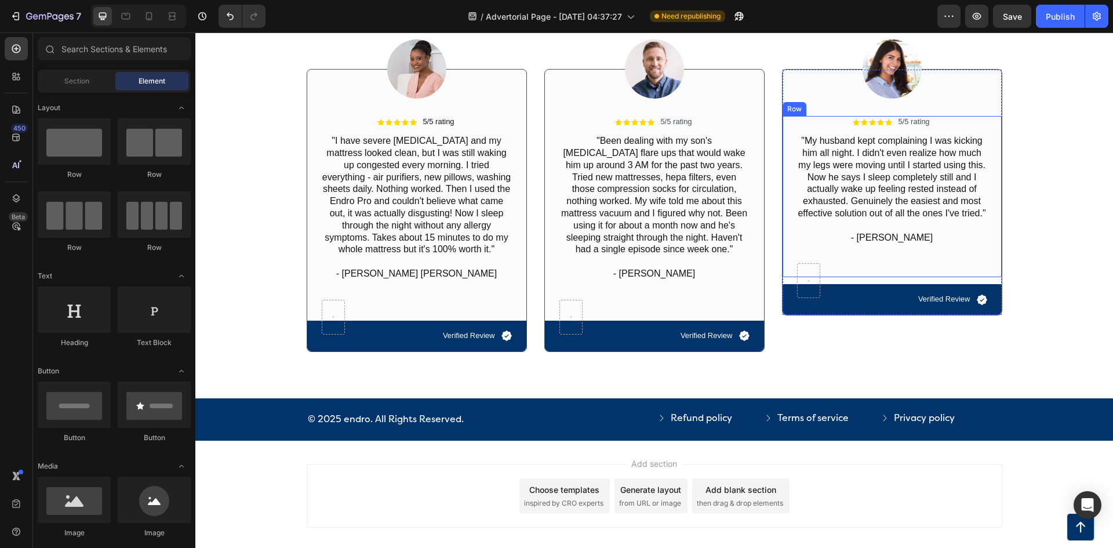
scroll to position [4780, 0]
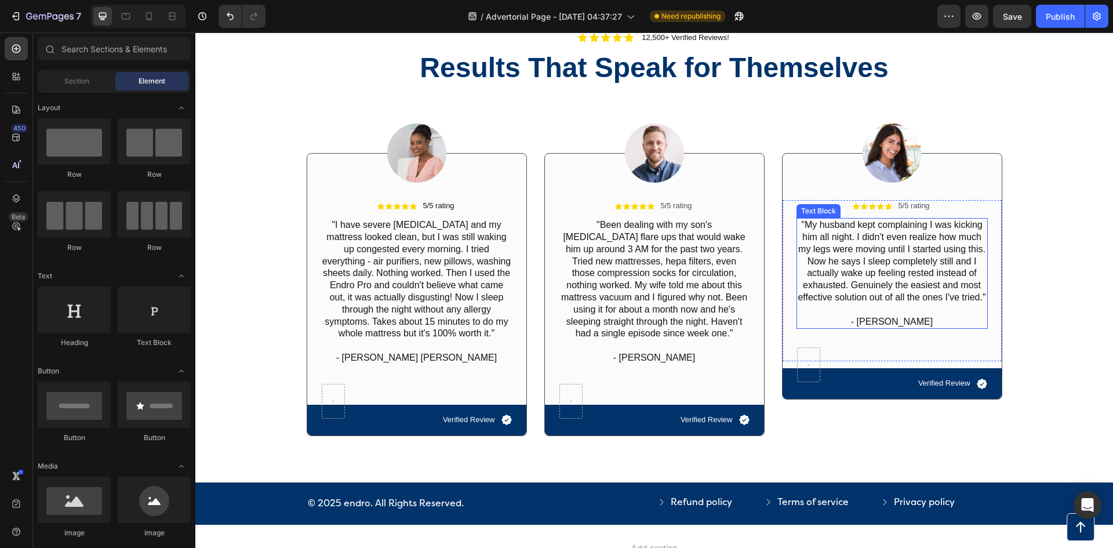
click at [899, 268] on p ""My husband kept complaining I was kicking him all night. I didn't even realize…" at bounding box center [892, 273] width 189 height 108
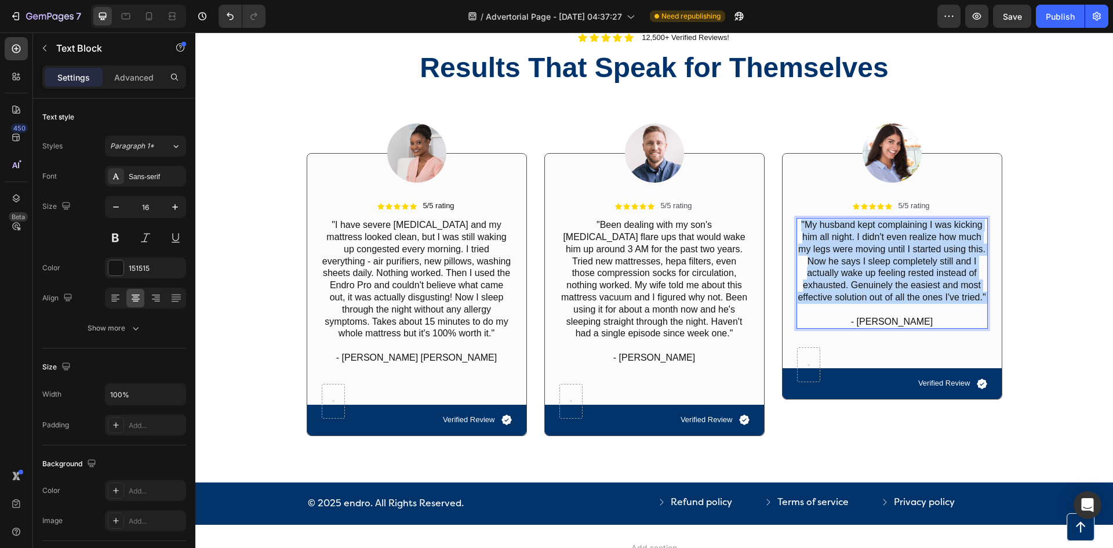
click at [899, 268] on p ""My husband kept complaining I was kicking him all night. I didn't even realize…" at bounding box center [892, 273] width 189 height 108
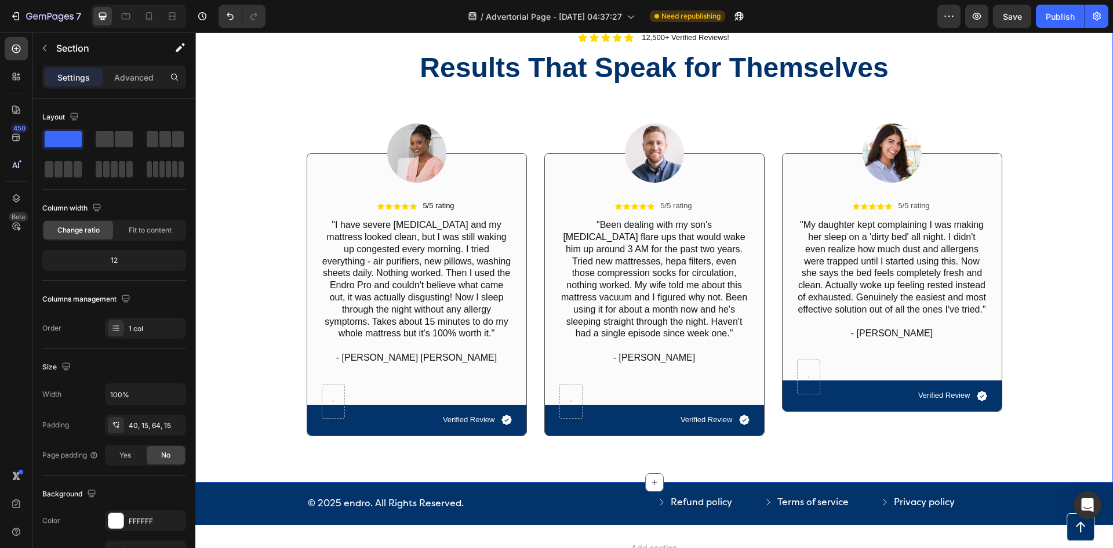
click at [1068, 314] on div "Image Icon Icon Icon Icon Icon Icon List 5/5 rating Text Block Row "I have seve…" at bounding box center [654, 269] width 901 height 351
click at [1051, 303] on div "Image Icon Icon Icon Icon Icon Icon List 5/5 rating Text Block Row "I have seve…" at bounding box center [654, 269] width 901 height 351
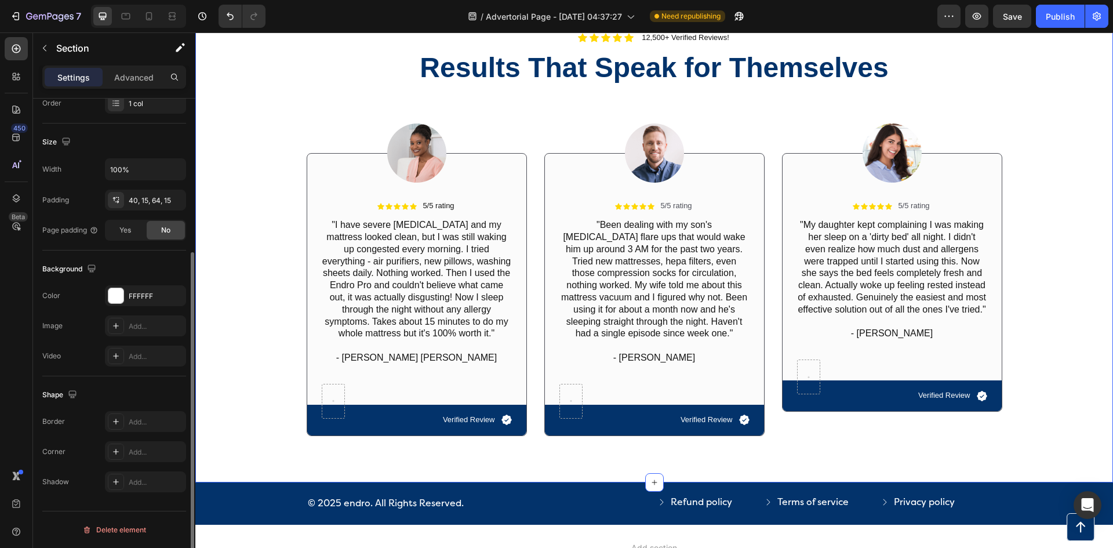
scroll to position [0, 0]
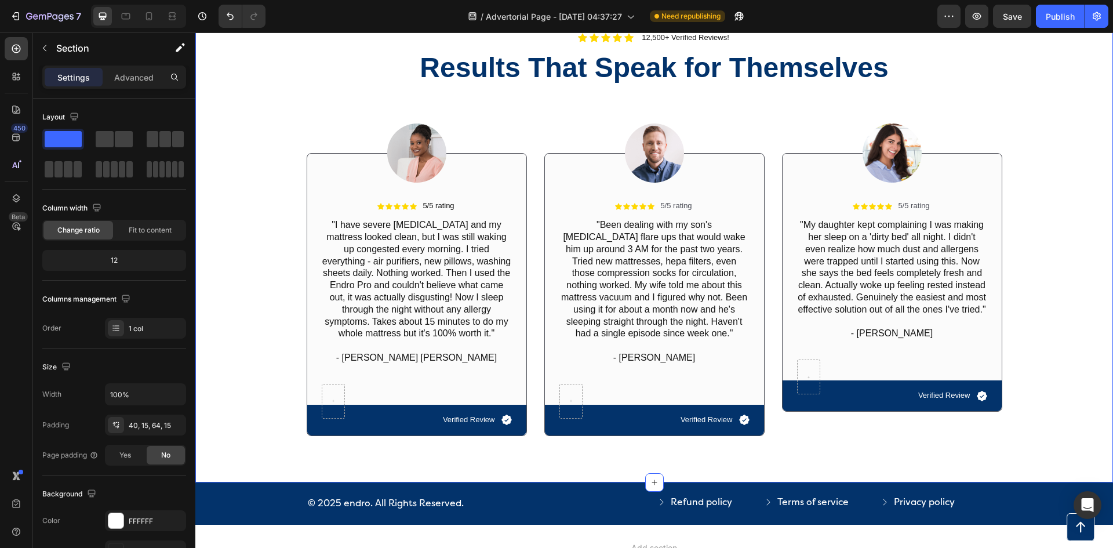
click at [292, 316] on div "Image Icon Icon Icon Icon Icon Icon List 5/5 rating Text Block Row "I have seve…" at bounding box center [654, 269] width 901 height 351
click at [313, 329] on div "Icon Icon Icon Icon Icon Icon List 5/5 rating Text Block Row "I have severe [ME…" at bounding box center [416, 298] width 219 height 197
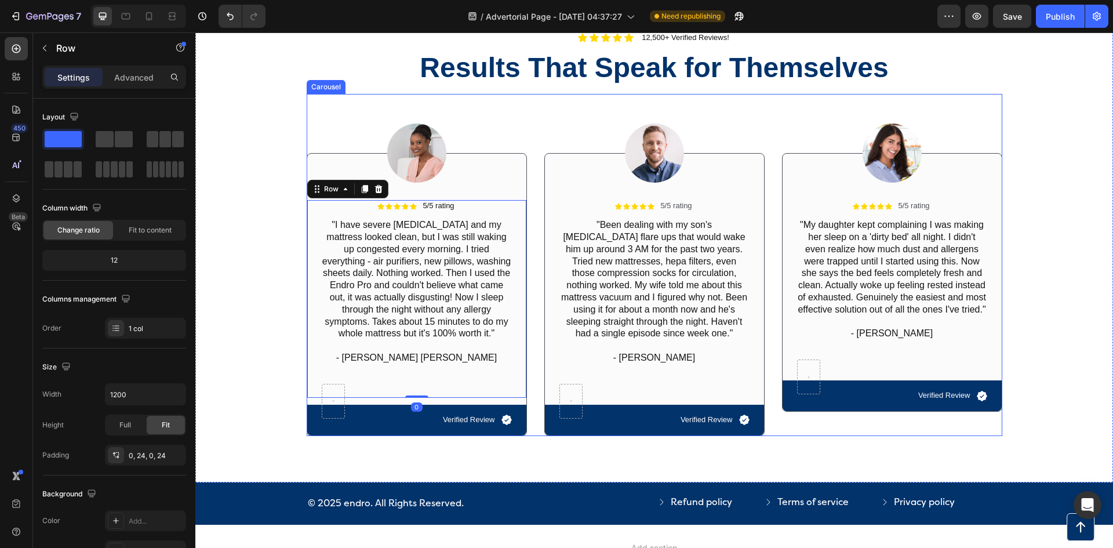
click at [536, 415] on div "Image Icon Icon Icon Icon Icon Icon List 5/5 rating Text Block Row "I have seve…" at bounding box center [655, 265] width 696 height 342
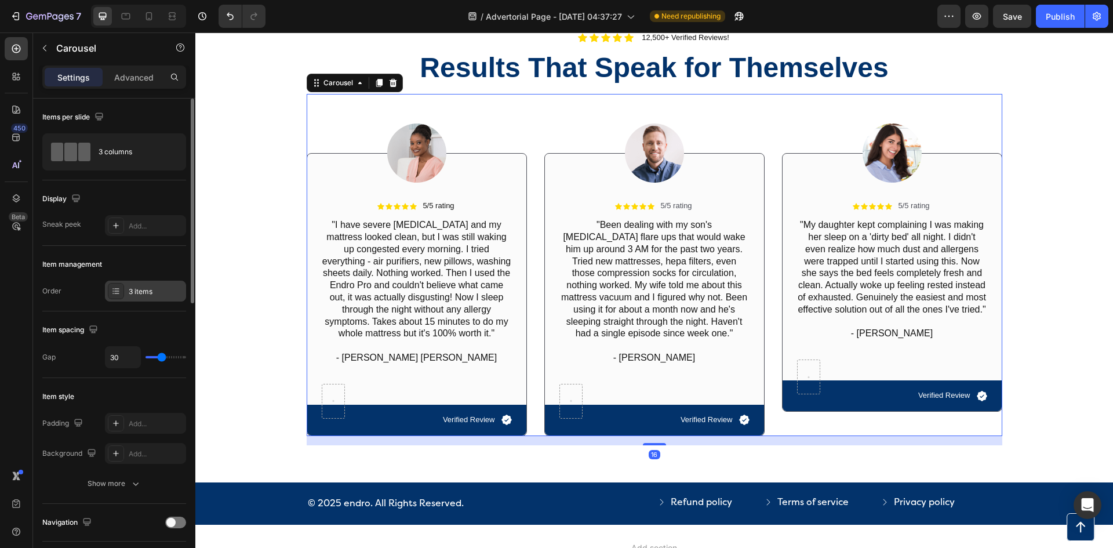
click at [113, 296] on div at bounding box center [116, 291] width 16 height 16
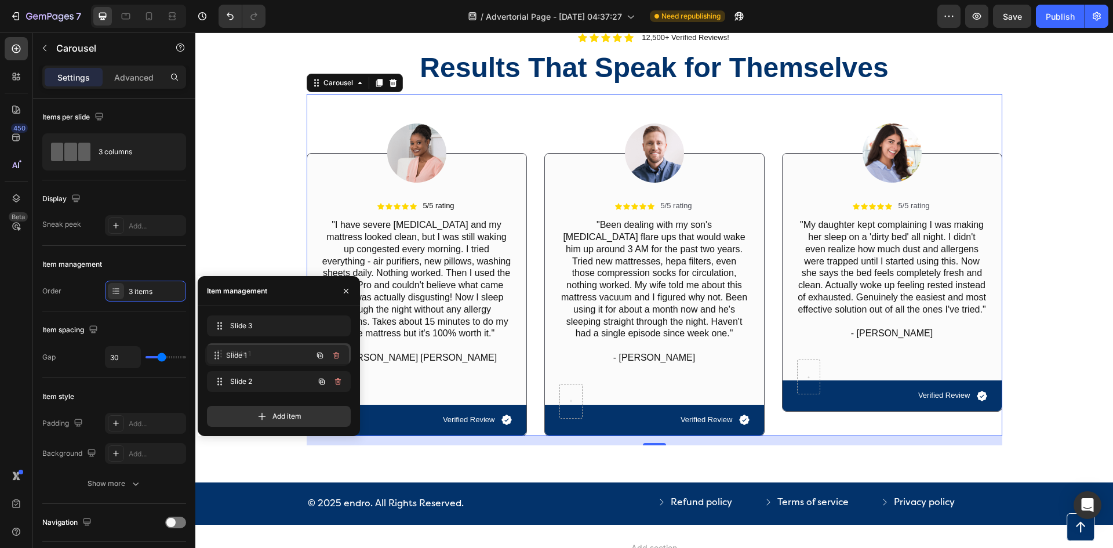
drag, startPoint x: 219, startPoint y: 385, endPoint x: 217, endPoint y: 358, distance: 26.2
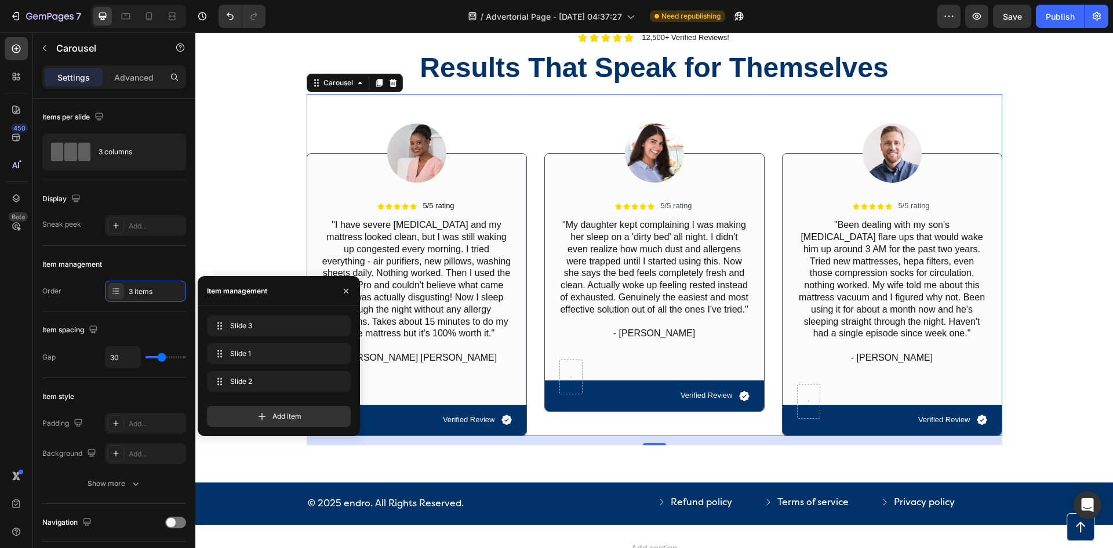
click at [736, 442] on div "16" at bounding box center [655, 440] width 696 height 9
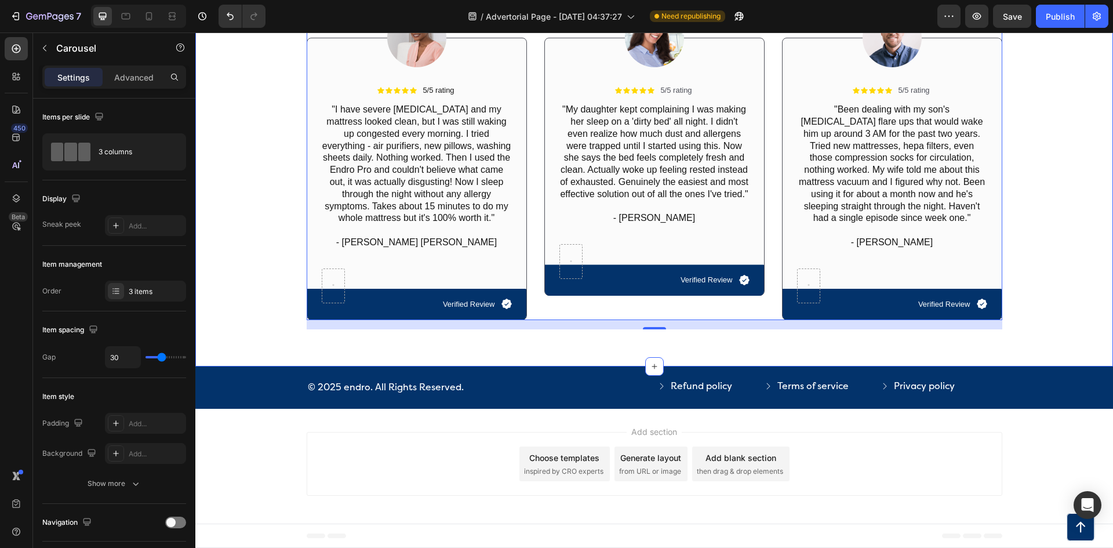
scroll to position [4722, 0]
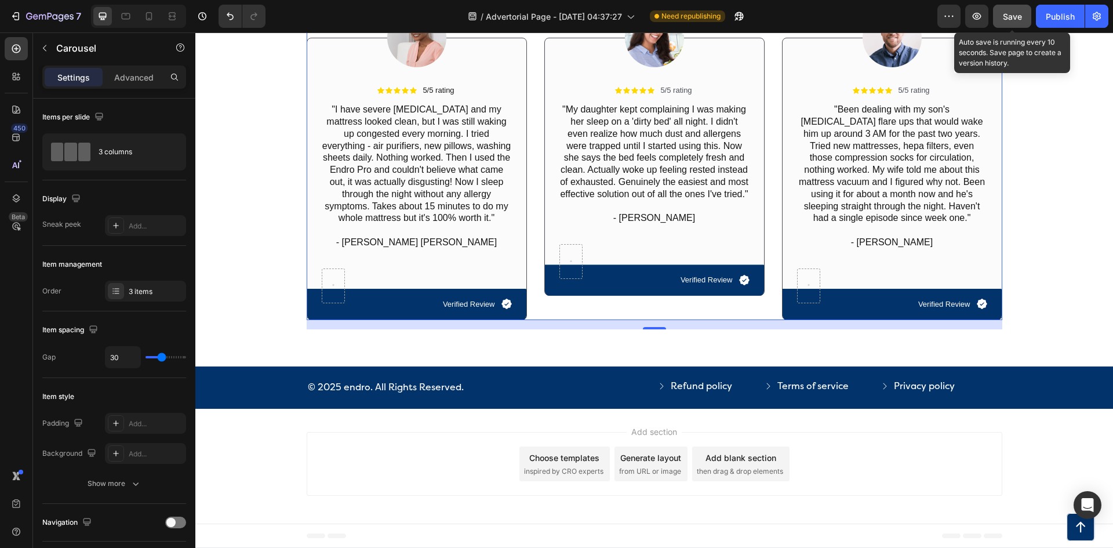
click at [1020, 18] on span "Save" at bounding box center [1012, 17] width 19 height 10
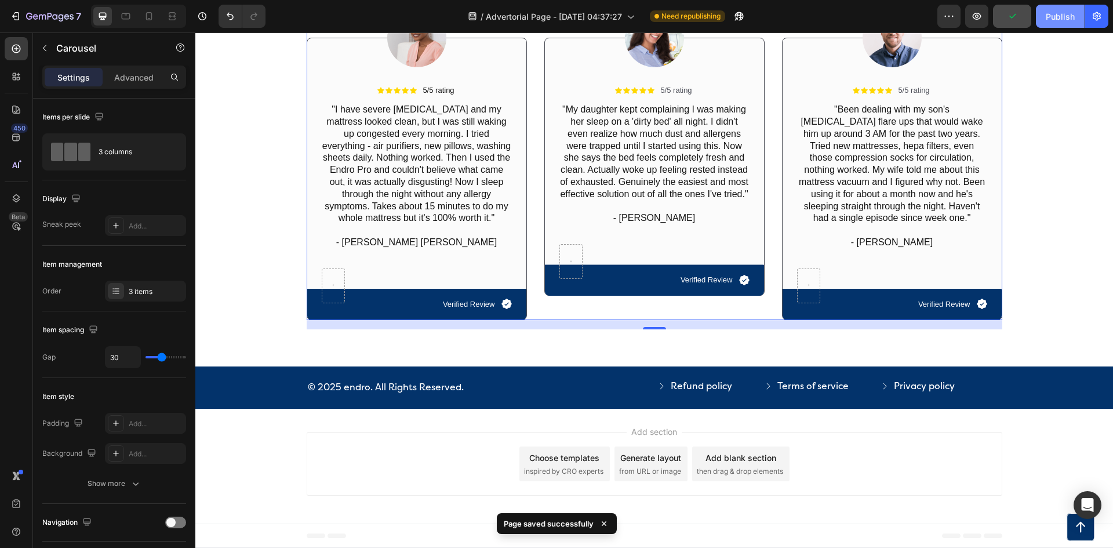
click at [1067, 12] on div "Publish" at bounding box center [1060, 16] width 29 height 12
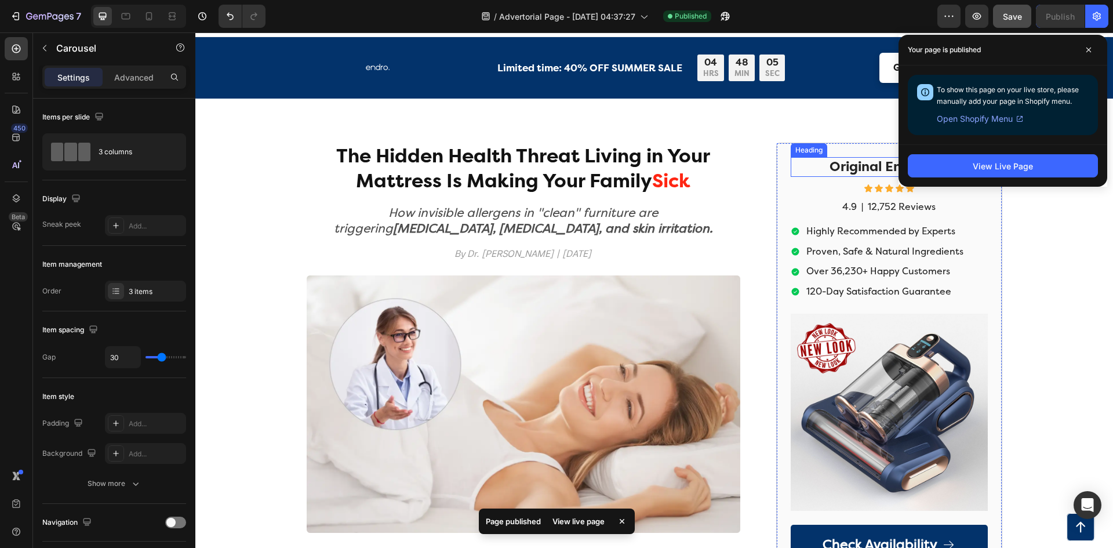
scroll to position [58, 0]
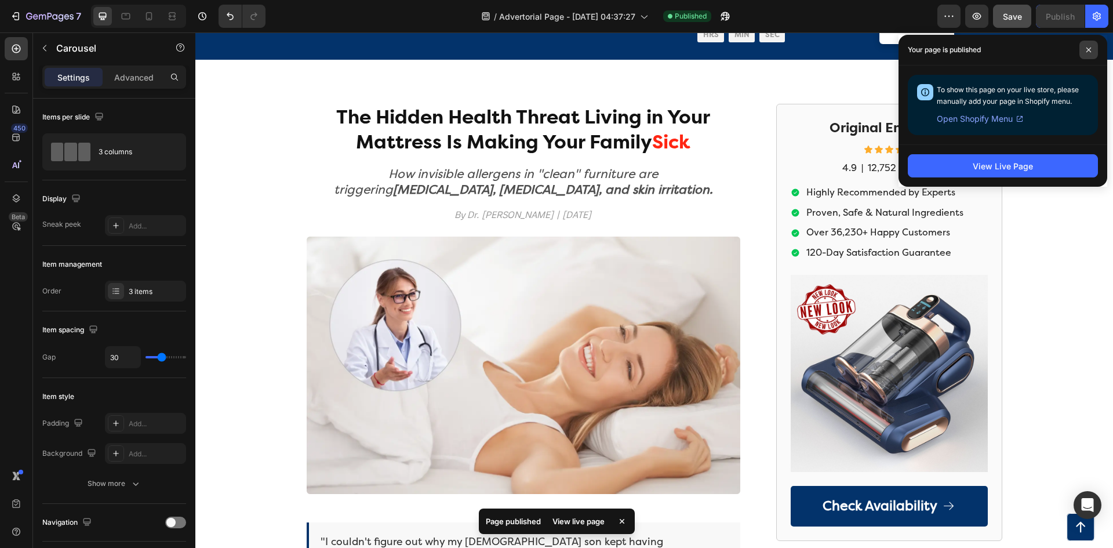
click at [1094, 57] on span at bounding box center [1089, 50] width 19 height 19
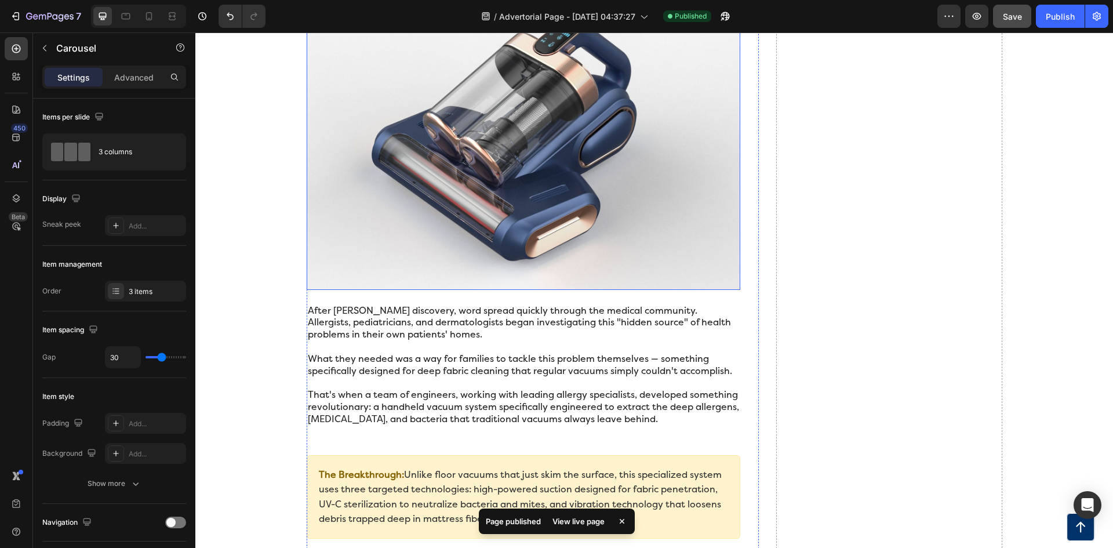
scroll to position [1856, 0]
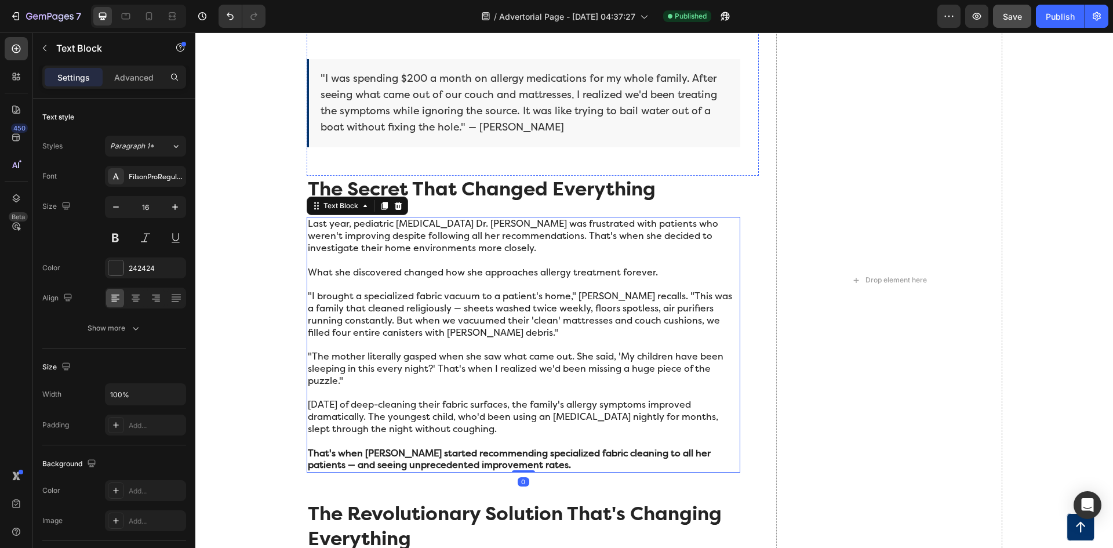
scroll to position [1508, 0]
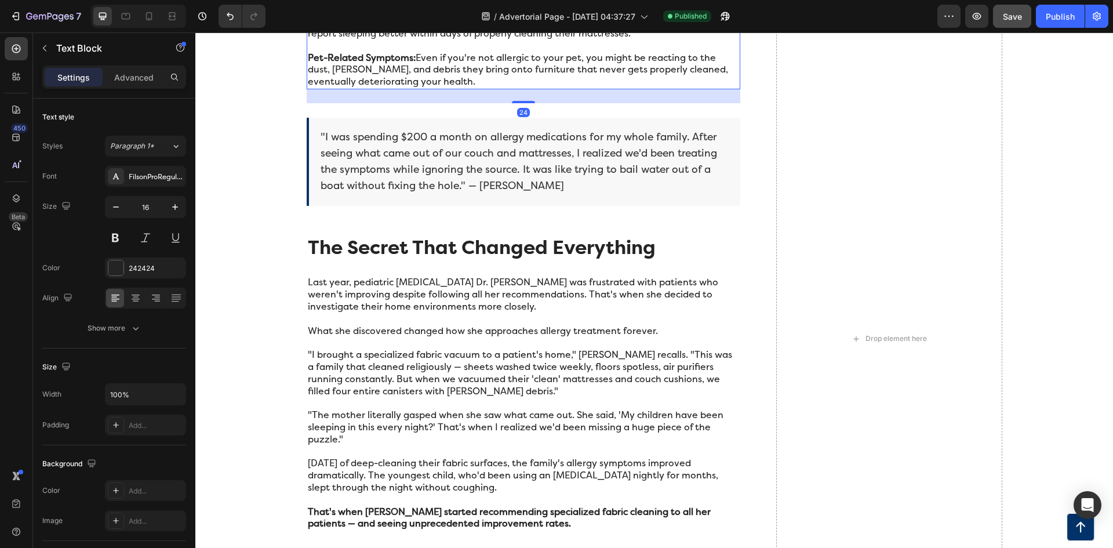
scroll to position [1160, 0]
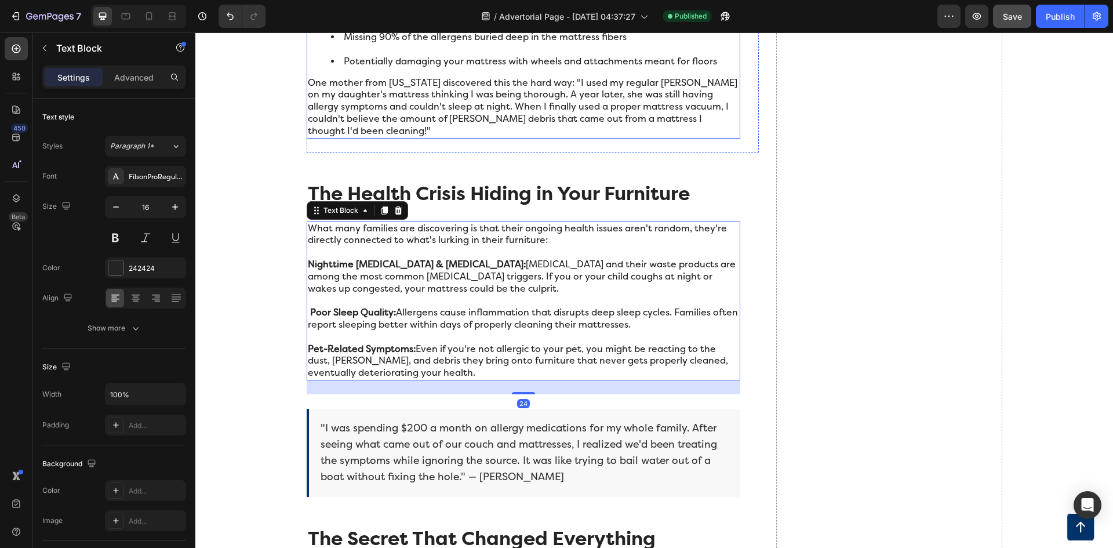
click at [462, 101] on p "One mother from [US_STATE] discovered this the hard way: "I used my regular [PE…" at bounding box center [523, 107] width 431 height 60
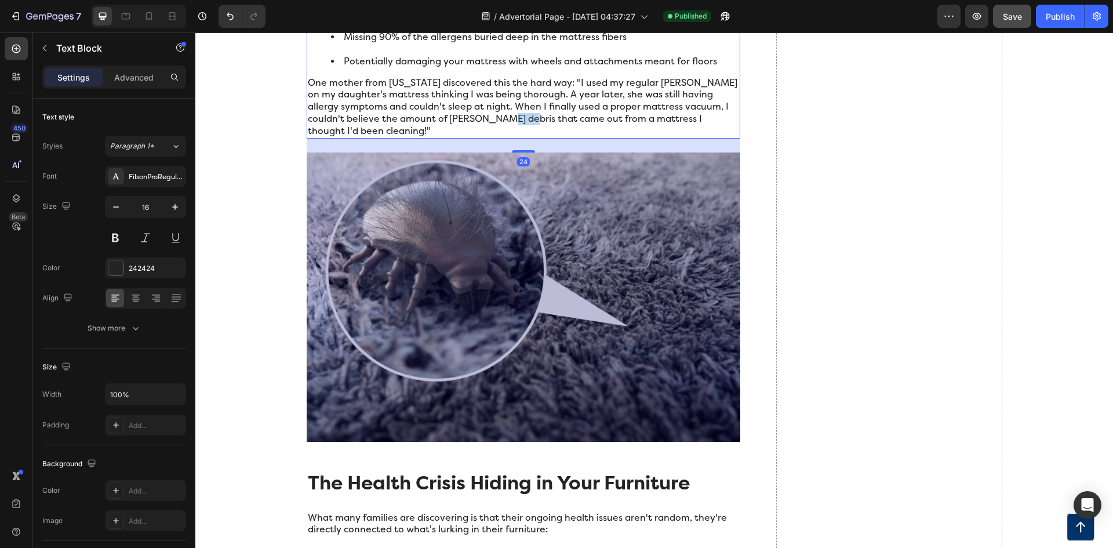
click at [462, 101] on p "One mother from [US_STATE] discovered this the hard way: "I used my regular [PE…" at bounding box center [523, 107] width 431 height 60
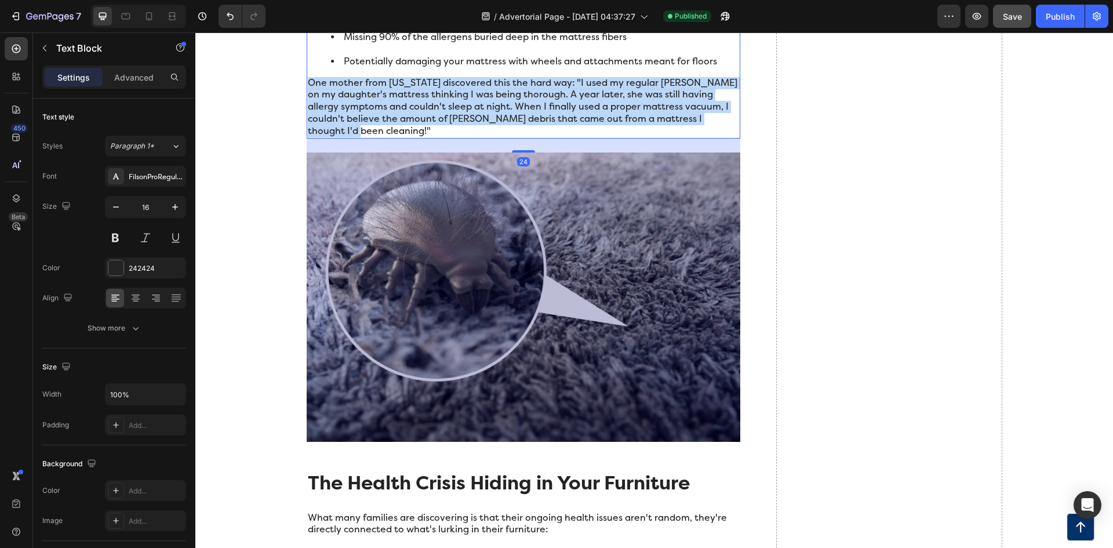
click at [462, 101] on p "One mother from [US_STATE] discovered this the hard way: "I used my regular [PE…" at bounding box center [523, 107] width 431 height 60
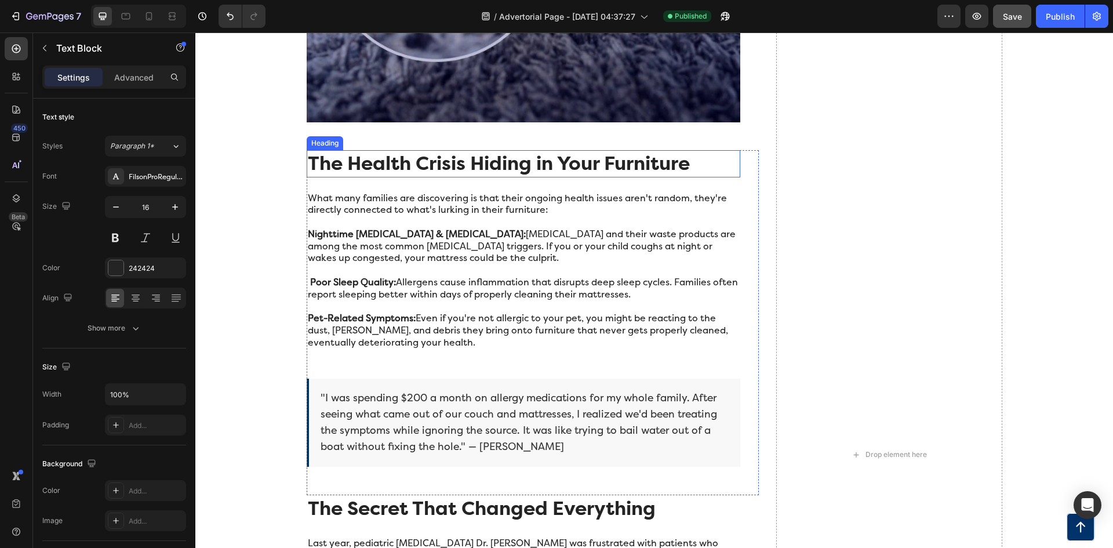
scroll to position [1682, 0]
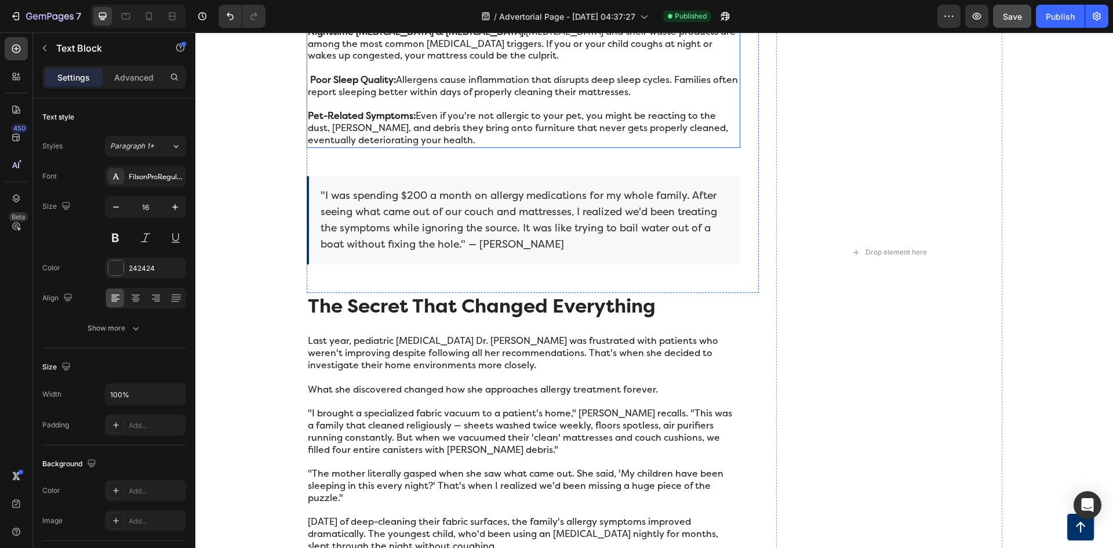
click at [446, 110] on p "Pet-Related Symptoms: Even if you're not allergic to your pet, you might be rea…" at bounding box center [523, 128] width 431 height 36
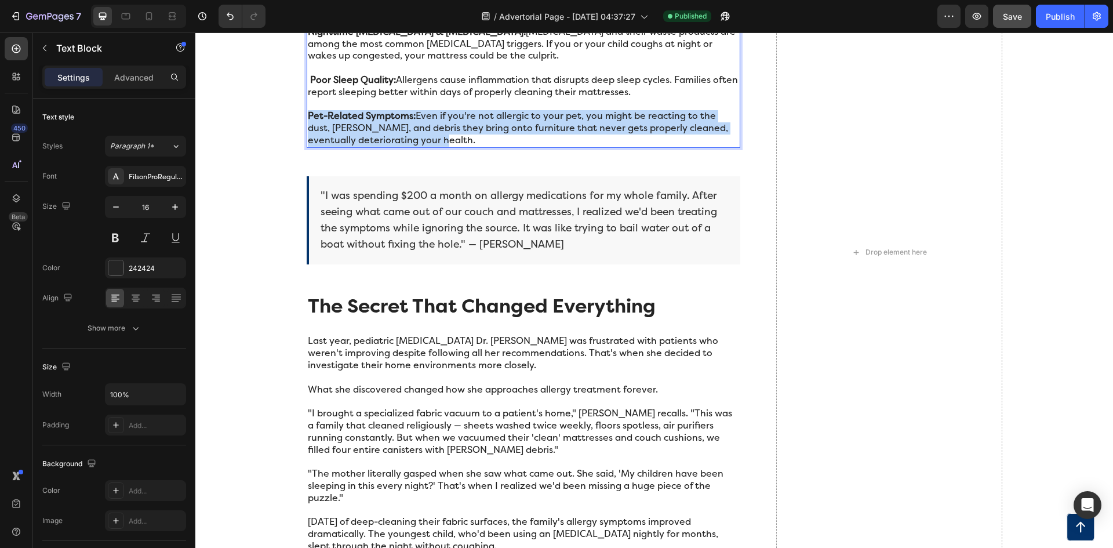
click at [446, 110] on p "Pet-Related Symptoms: Even if you're not allergic to your pet, you might be rea…" at bounding box center [523, 128] width 431 height 36
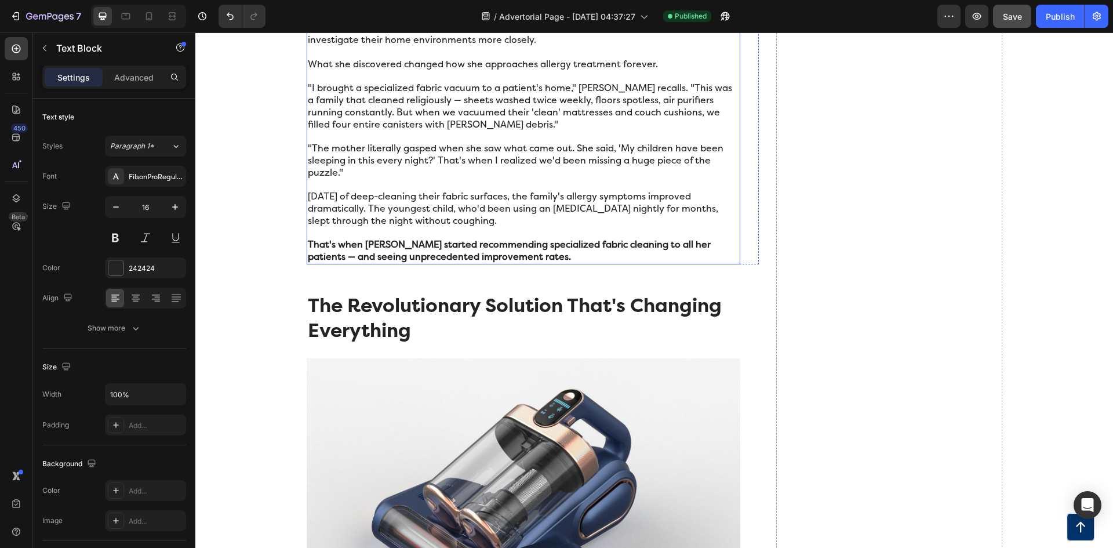
scroll to position [2030, 0]
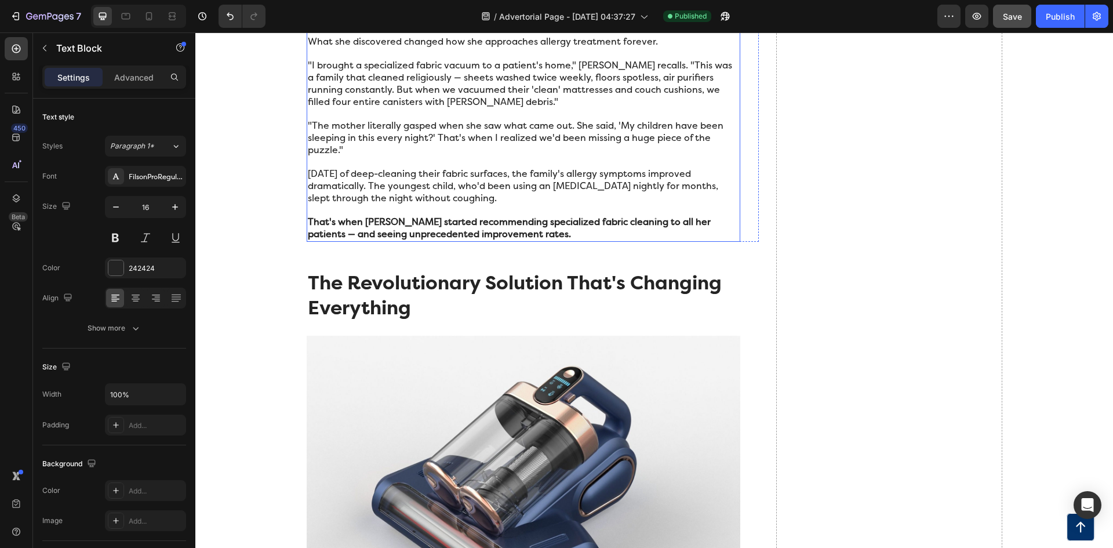
click at [436, 142] on p ""The mother literally gasped when she saw what came out. She said, 'My children…" at bounding box center [523, 144] width 431 height 48
click at [422, 168] on p "[DATE] of deep-cleaning their fabric surfaces, the family's allergy symptoms im…" at bounding box center [523, 192] width 431 height 48
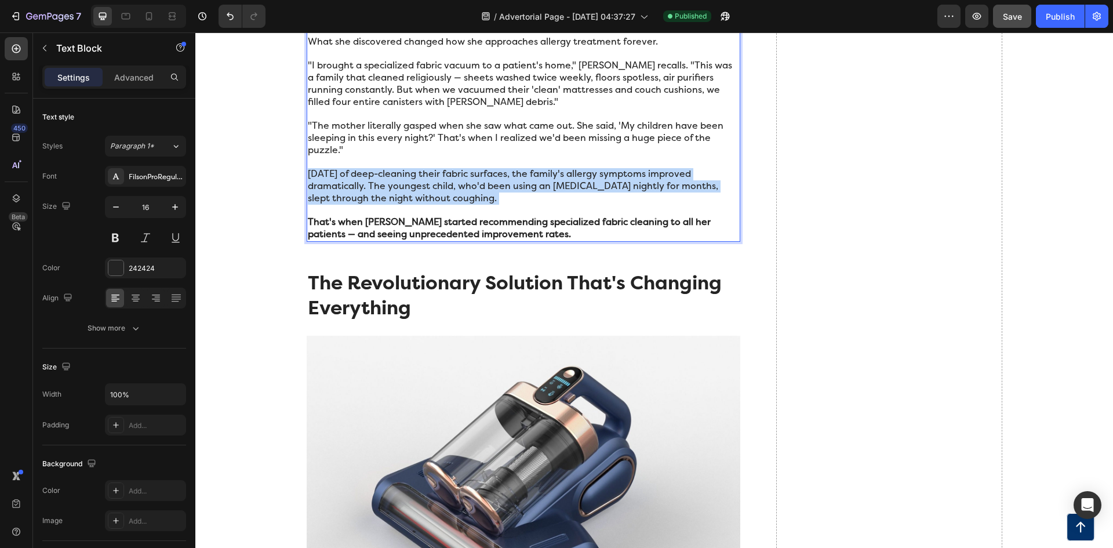
click at [422, 168] on p "[DATE] of deep-cleaning their fabric surfaces, the family's allergy symptoms im…" at bounding box center [523, 192] width 431 height 48
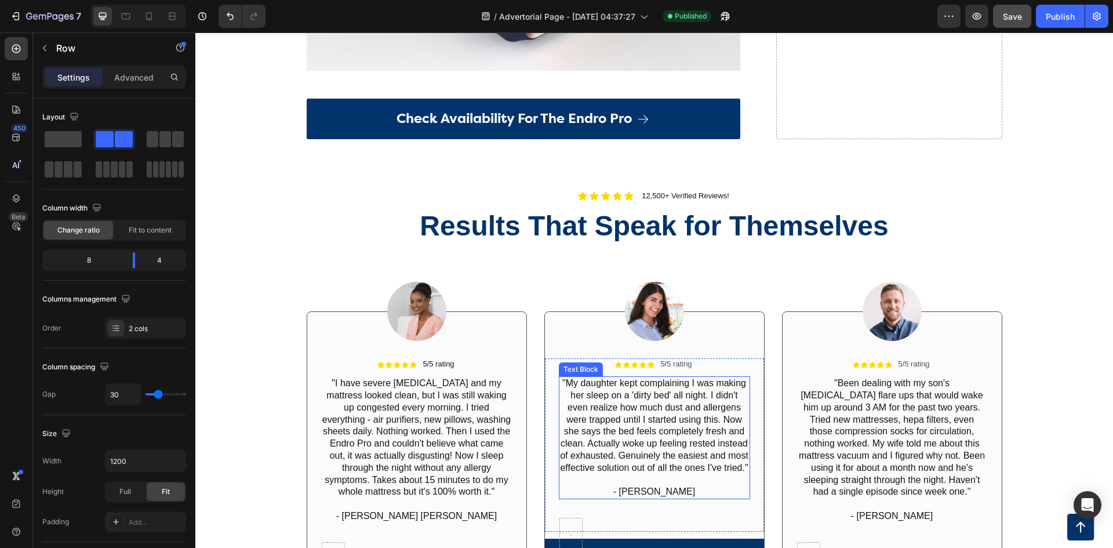
scroll to position [4548, 0]
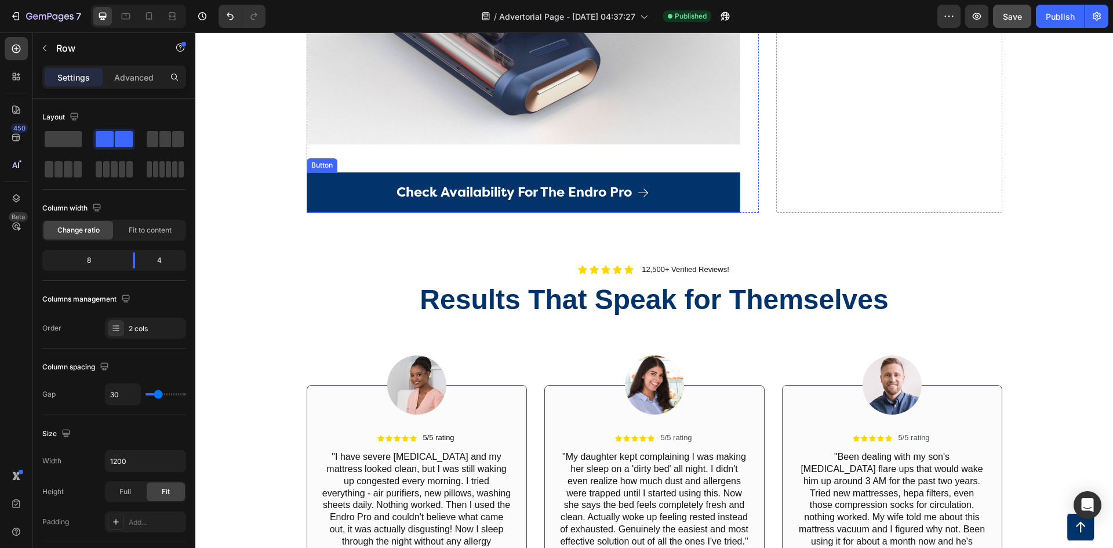
click at [409, 179] on link "Check Availability For The Endro Pro" at bounding box center [524, 192] width 434 height 41
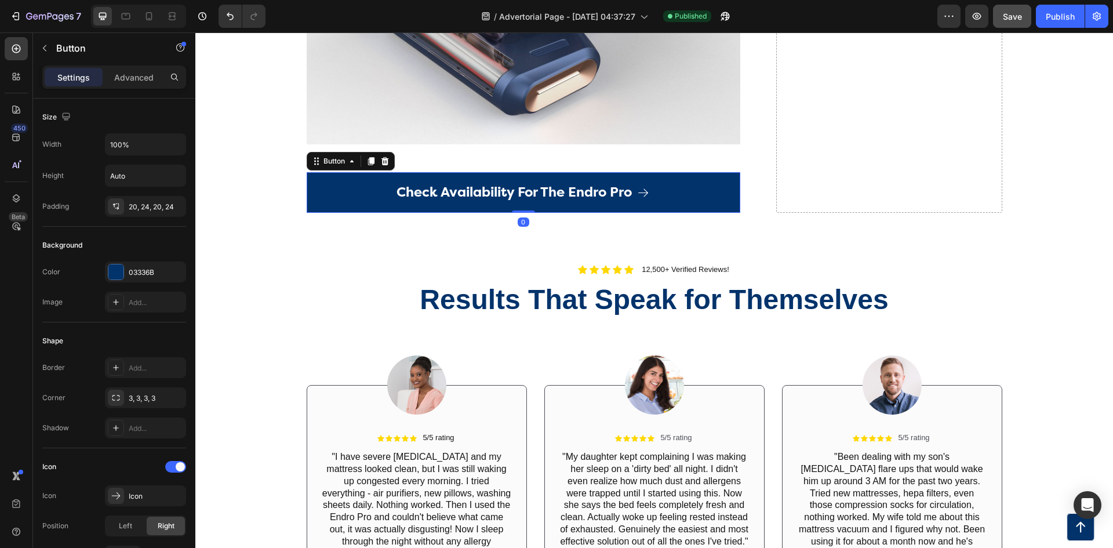
copy p "[DATE] of deep-cleaning their fabric surfaces, the family's allergy symptoms im…"
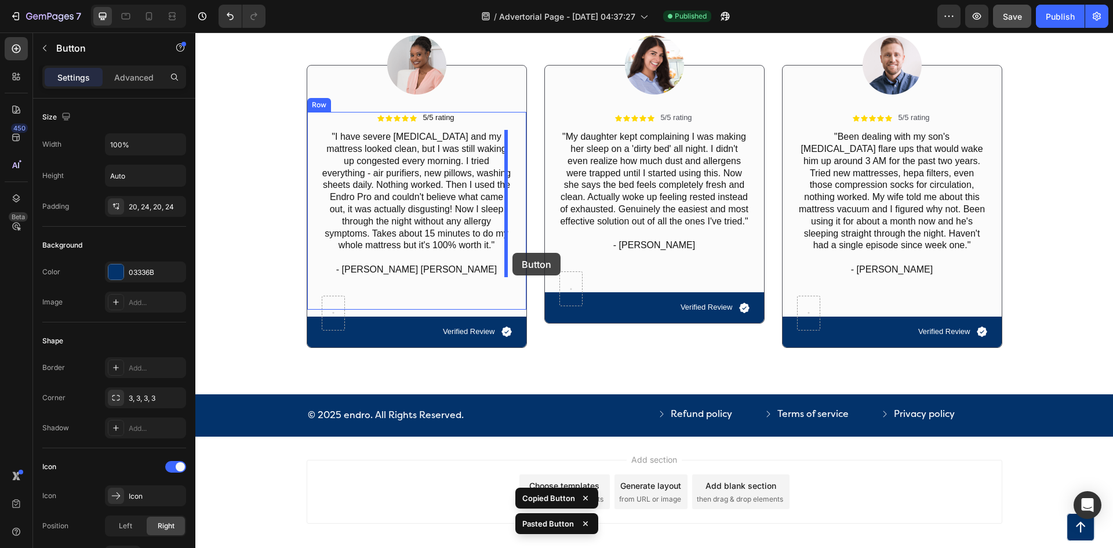
scroll to position [4936, 0]
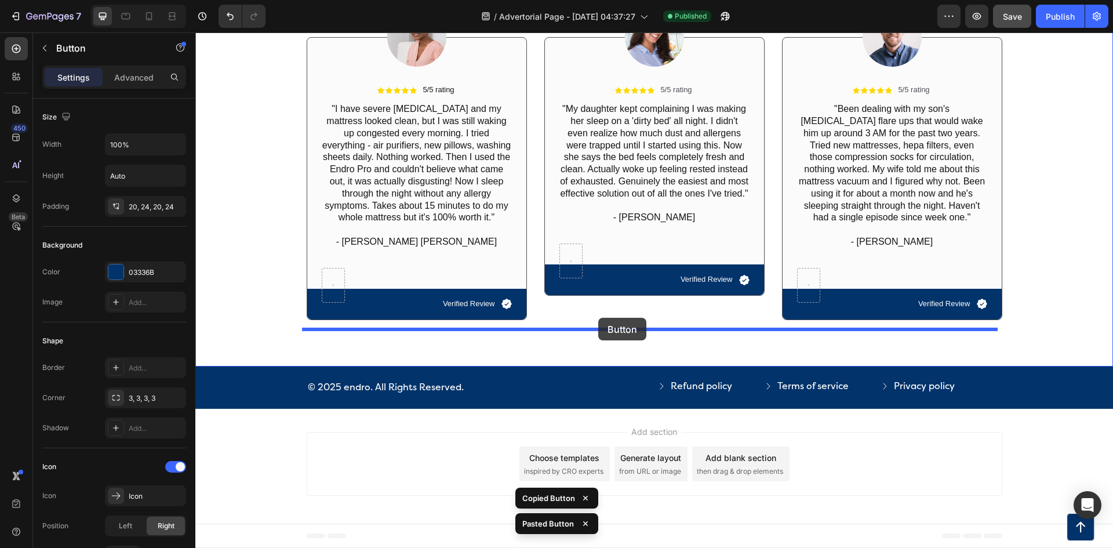
drag, startPoint x: 390, startPoint y: 220, endPoint x: 599, endPoint y: 318, distance: 230.1
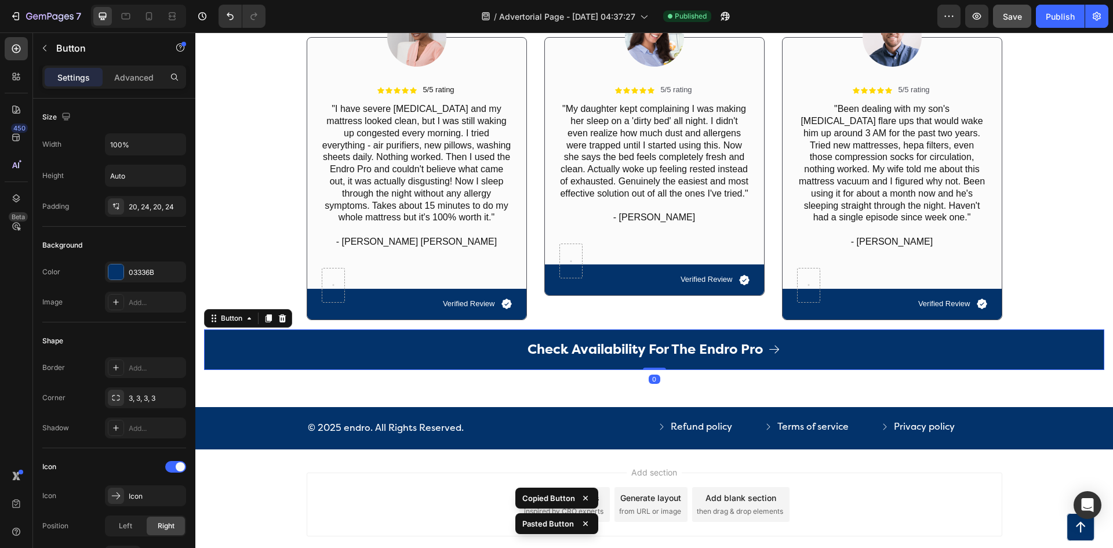
click at [255, 348] on link "Check Availability For The Endro Pro" at bounding box center [654, 349] width 901 height 41
click at [130, 74] on p "Advanced" at bounding box center [133, 77] width 39 height 12
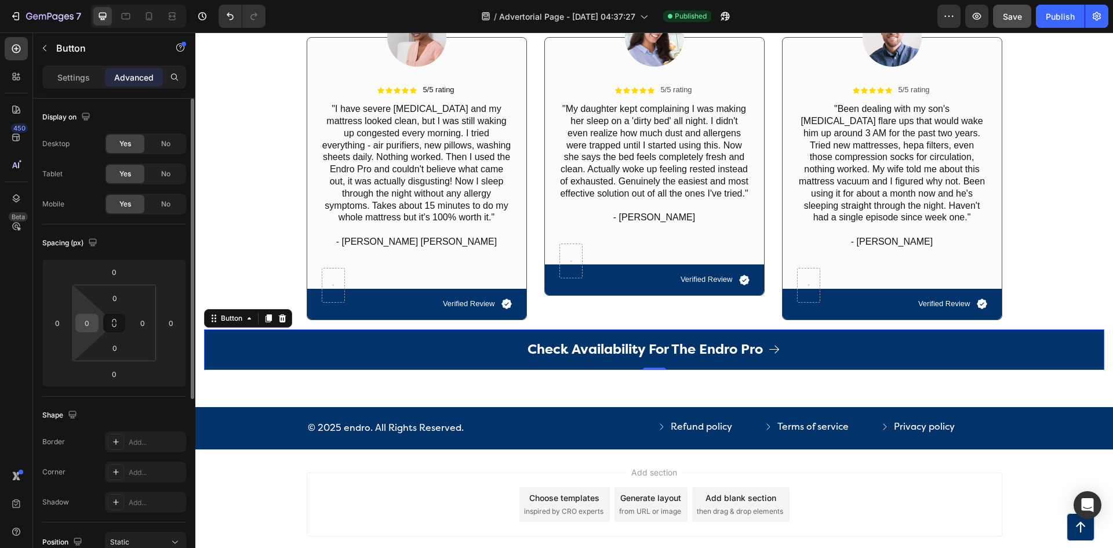
click at [89, 325] on input "0" at bounding box center [86, 322] width 17 height 17
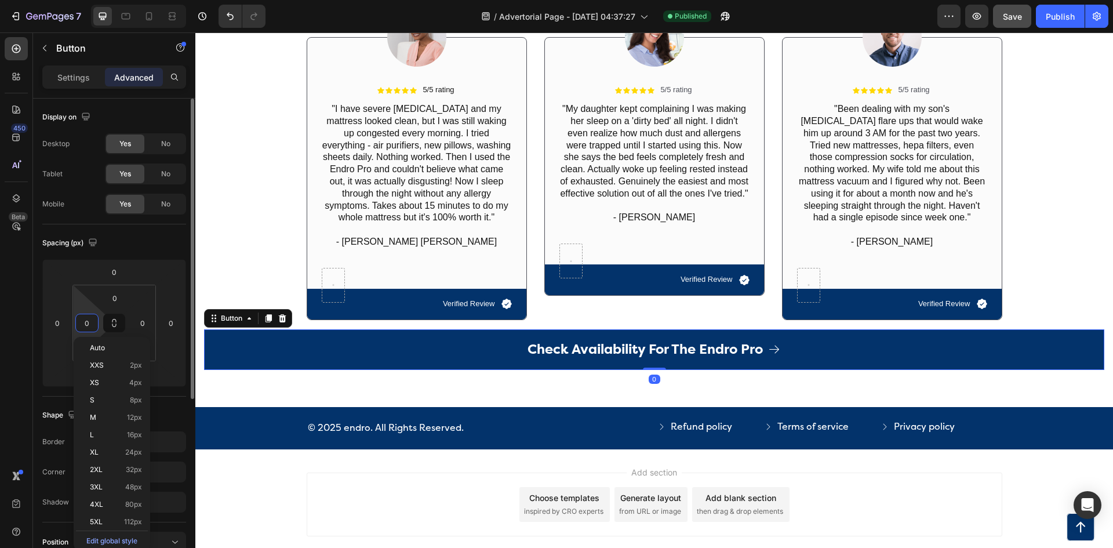
click at [89, 325] on input "0" at bounding box center [86, 322] width 17 height 17
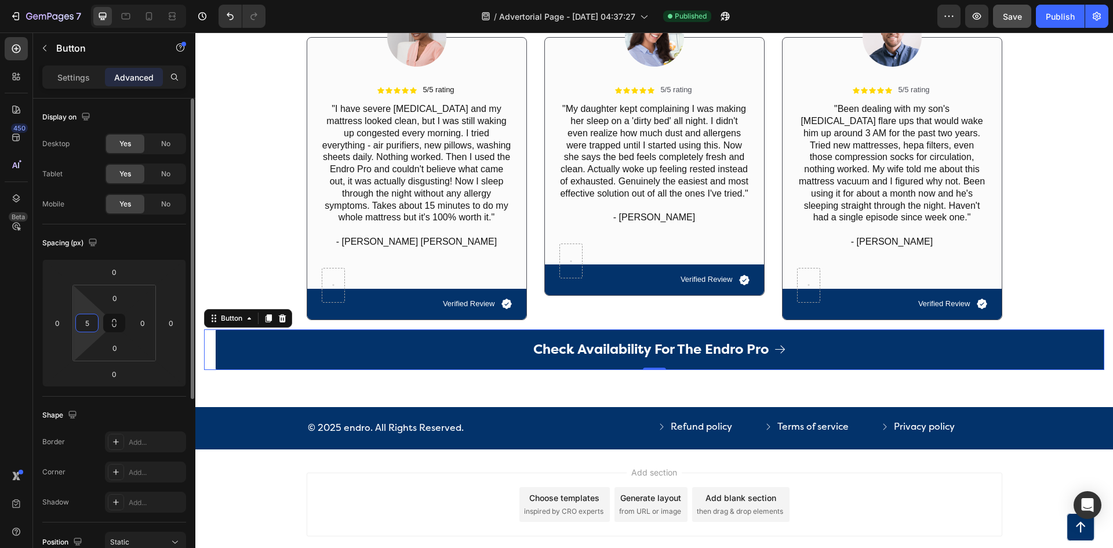
type input "50"
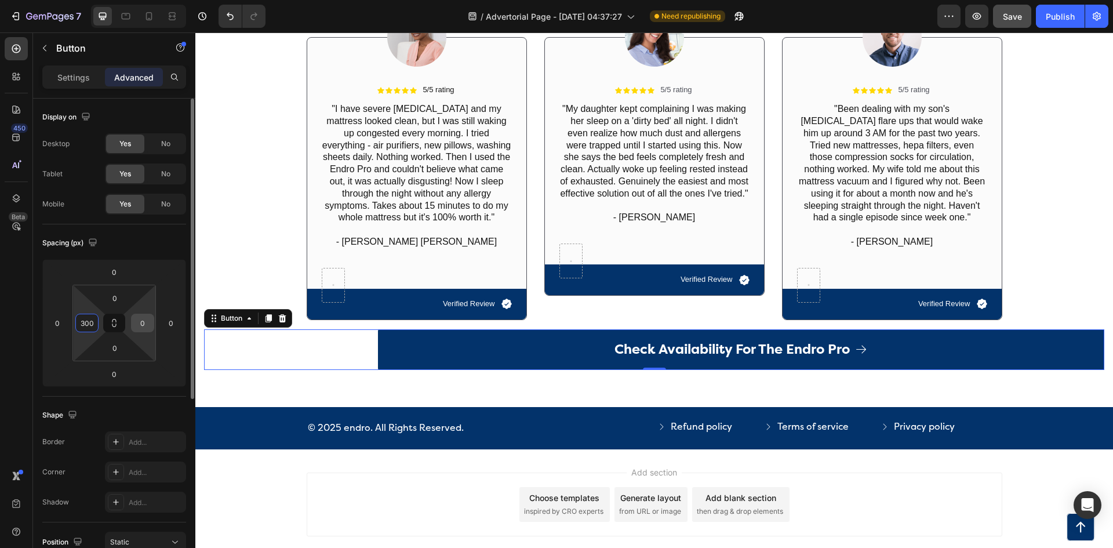
type input "300"
click at [138, 322] on input "0" at bounding box center [142, 322] width 17 height 17
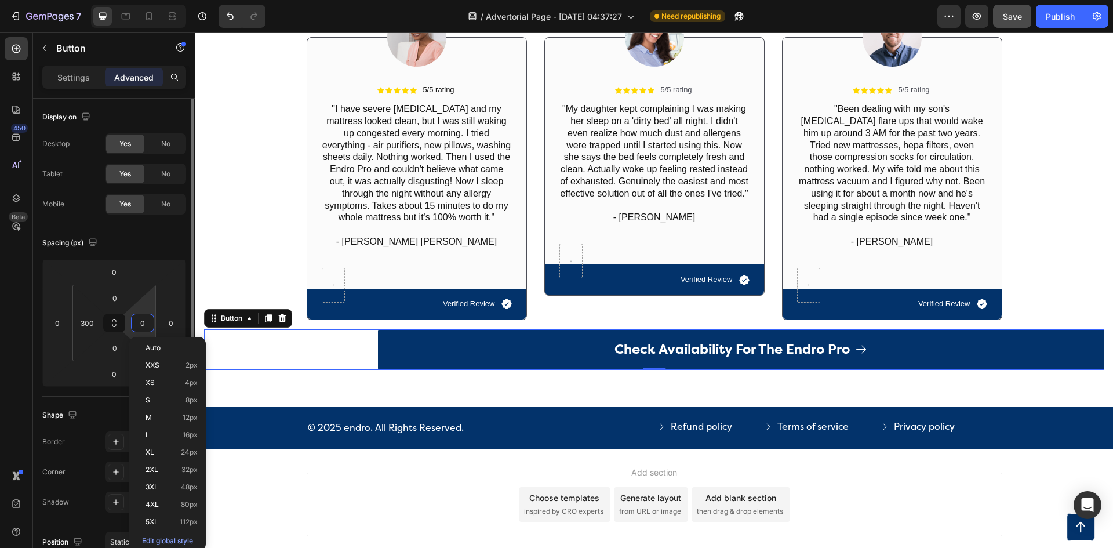
click at [138, 322] on input "0" at bounding box center [142, 322] width 17 height 17
paste input "30"
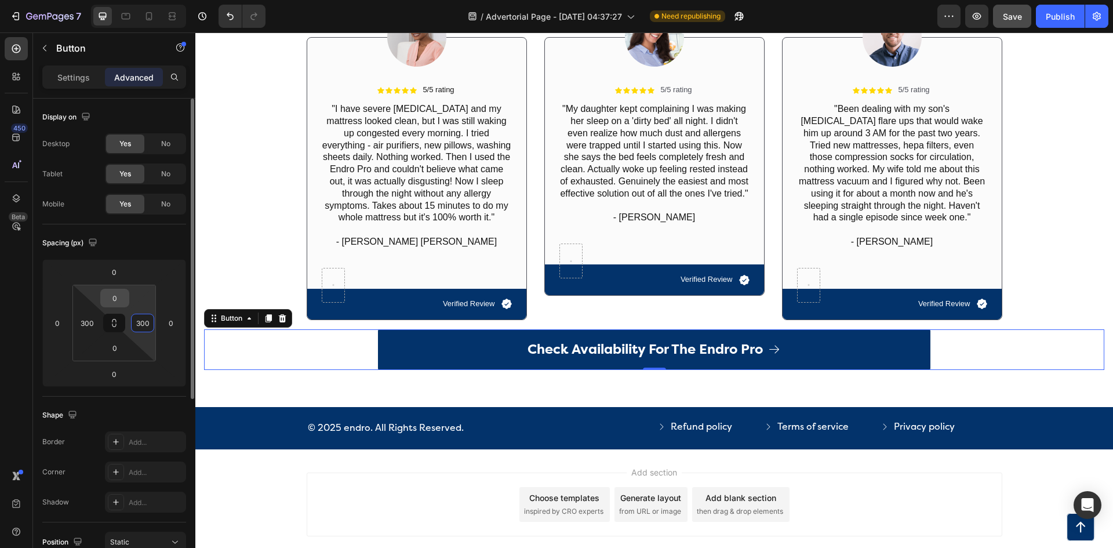
type input "300"
click at [119, 293] on input "0" at bounding box center [114, 297] width 23 height 17
type input "20"
type input "80"
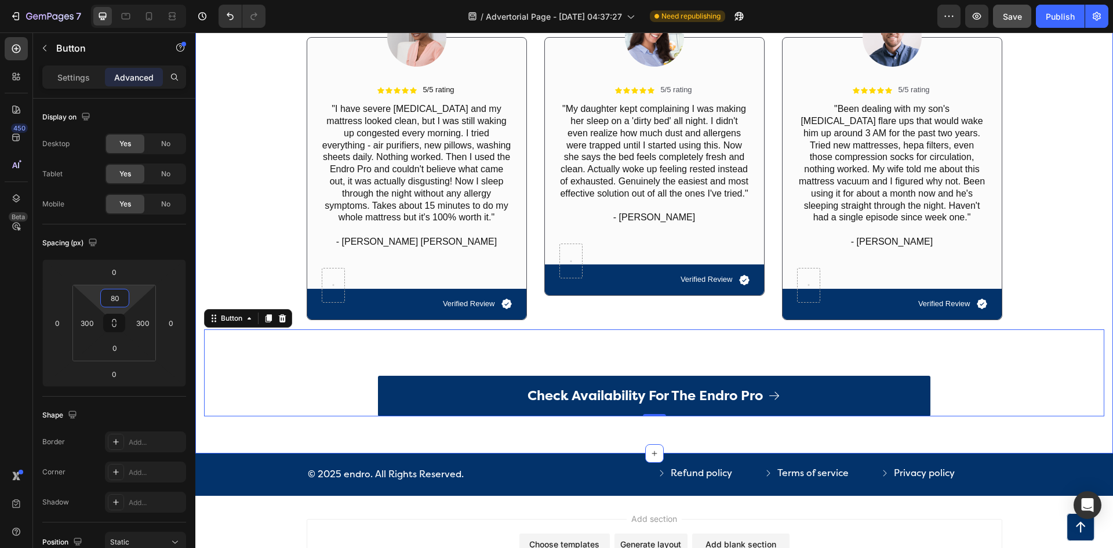
click at [213, 256] on div "Image Icon Icon Icon Icon Icon Icon List 5/5 rating Text Block Row "I have seve…" at bounding box center [654, 153] width 901 height 351
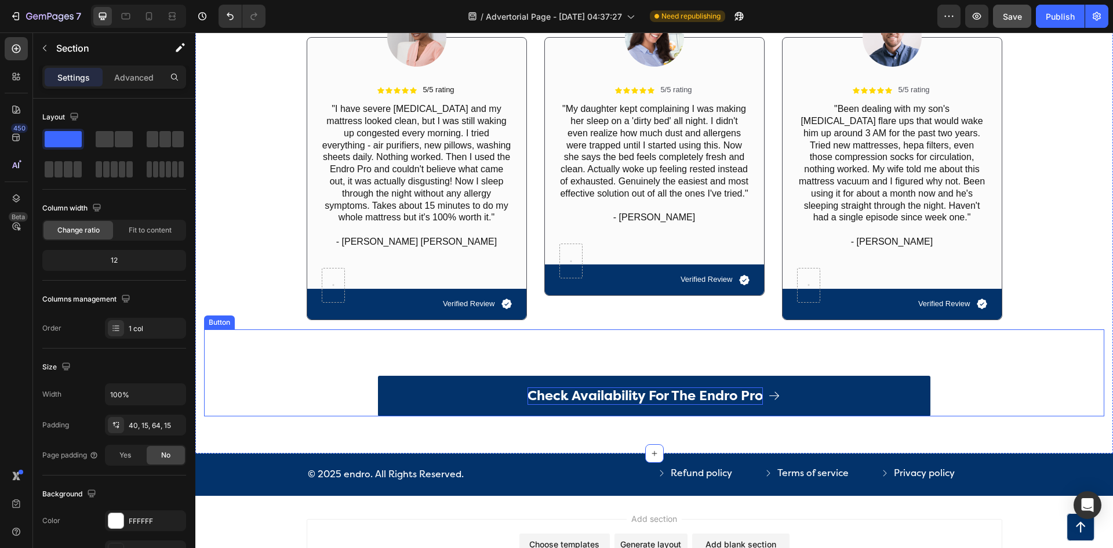
click at [597, 396] on p "Check Availability For The Endro Pro" at bounding box center [645, 395] width 235 height 17
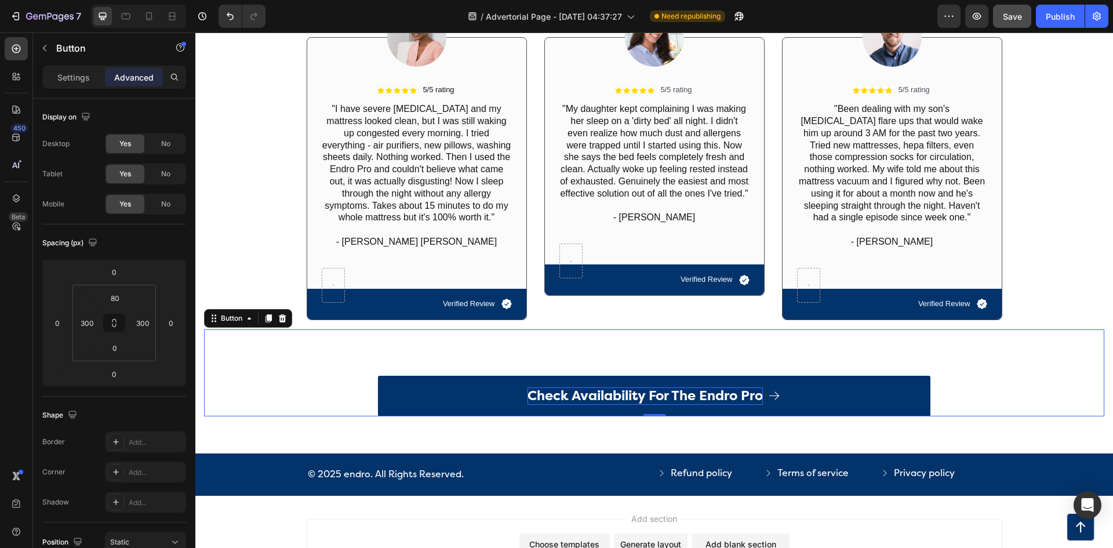
click at [597, 396] on p "Check Availability For The Endro Pro" at bounding box center [645, 395] width 235 height 17
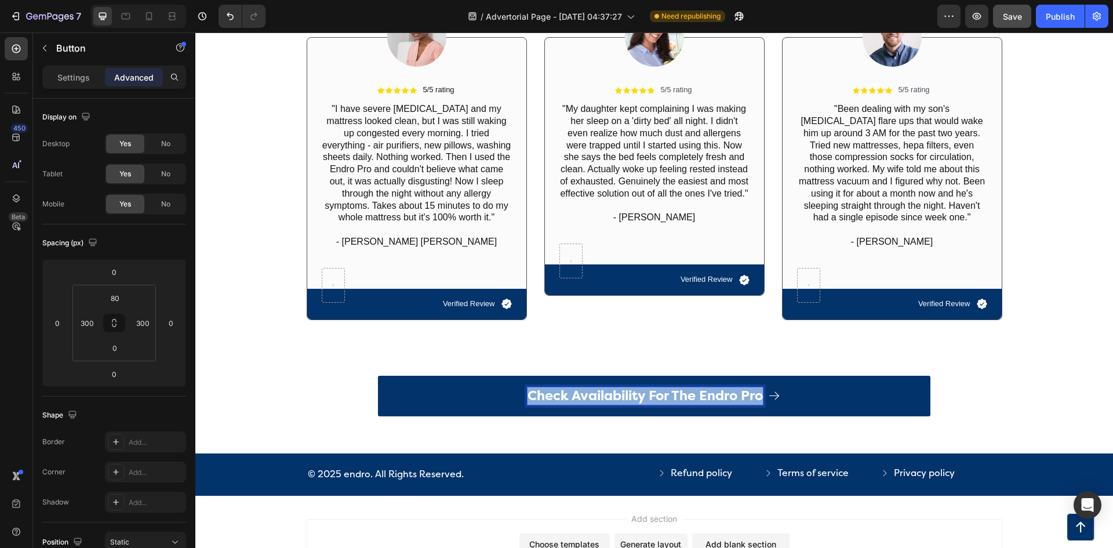
click at [597, 396] on p "Check Availability For The Endro Pro" at bounding box center [645, 395] width 235 height 17
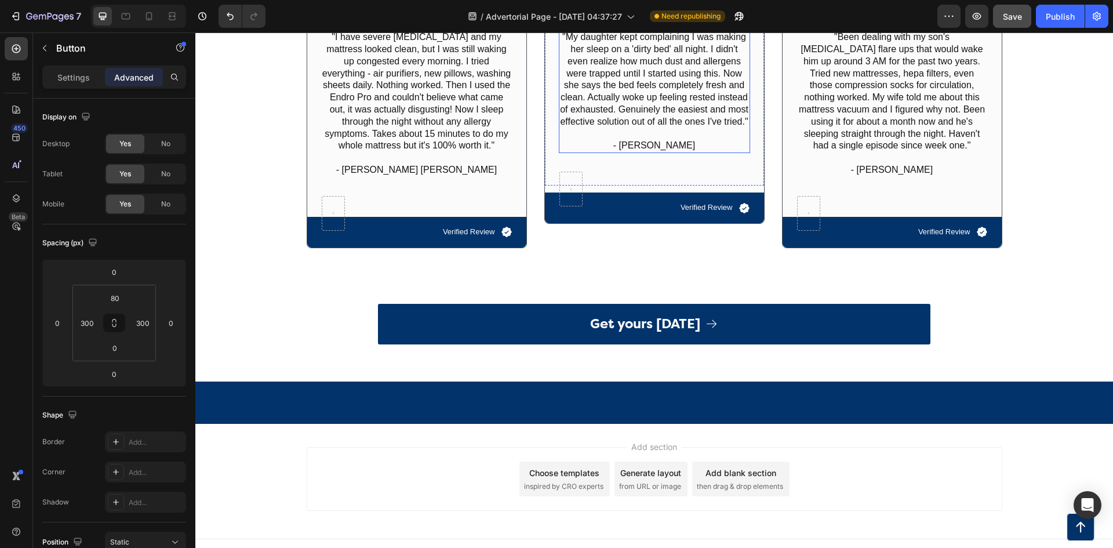
scroll to position [4983, 0]
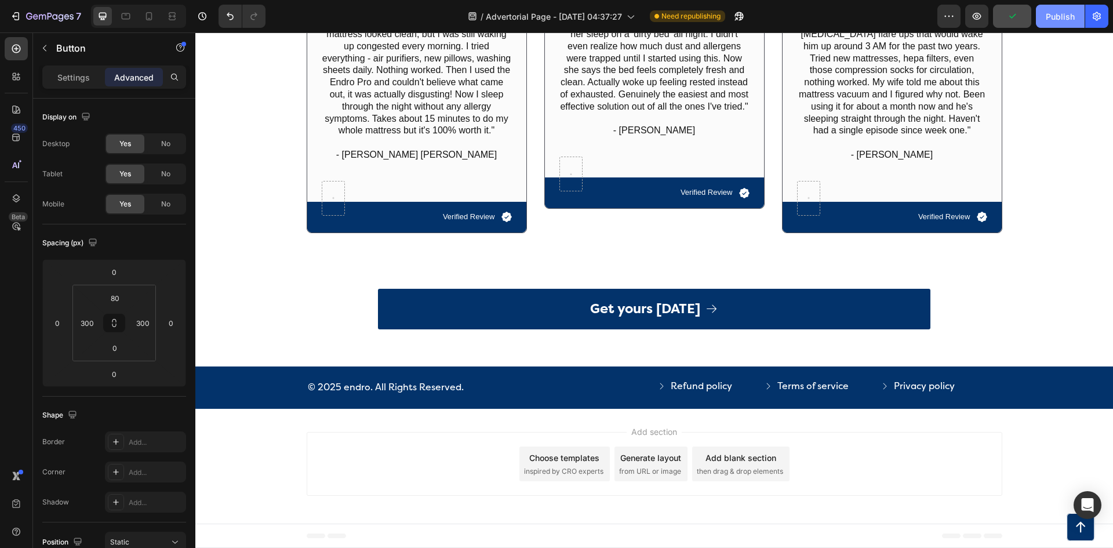
click at [1042, 17] on button "Publish" at bounding box center [1060, 16] width 49 height 23
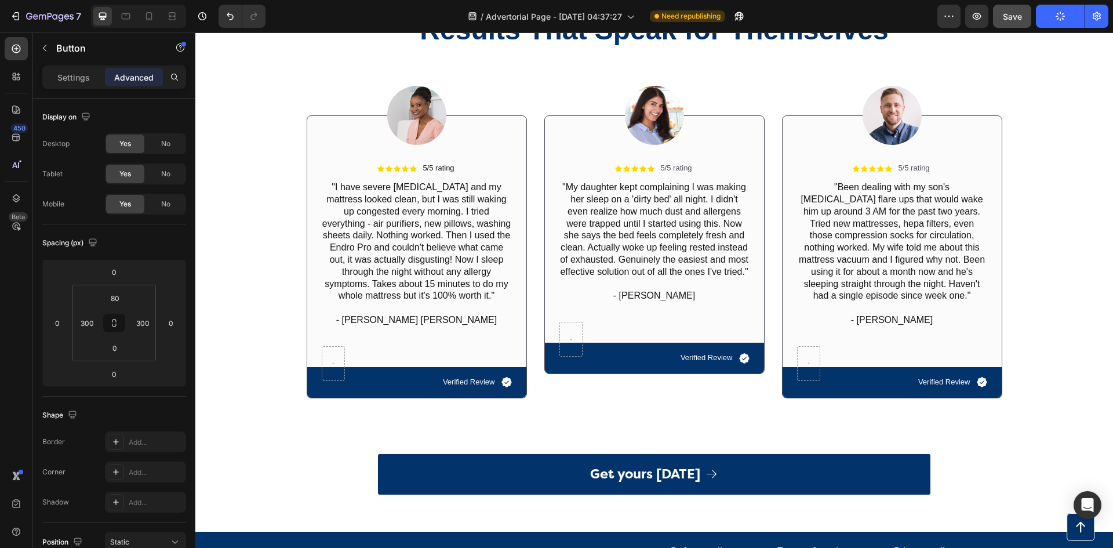
scroll to position [4809, 0]
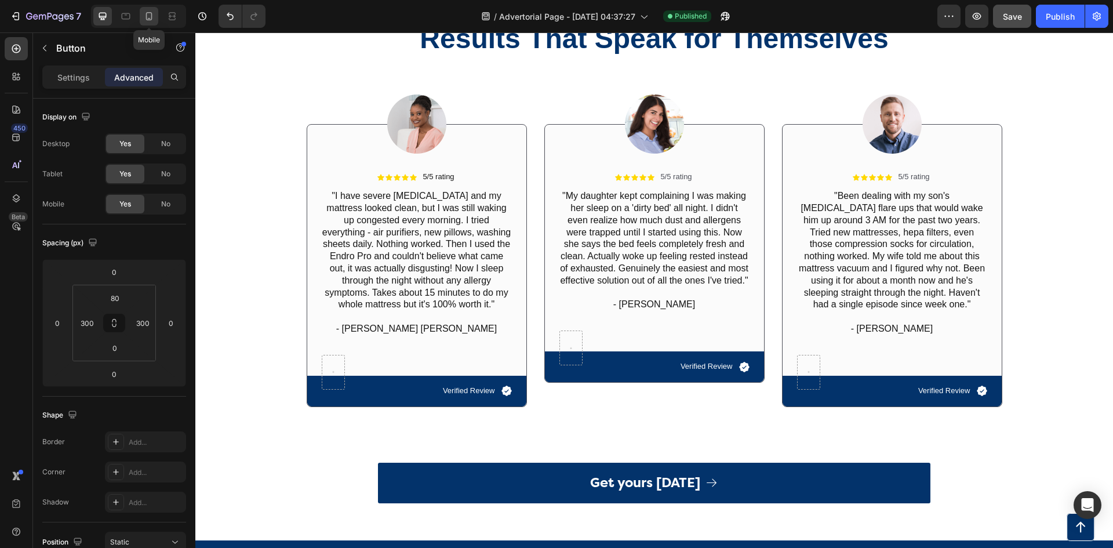
click at [148, 11] on icon at bounding box center [149, 16] width 12 height 12
type input "40"
type input "24"
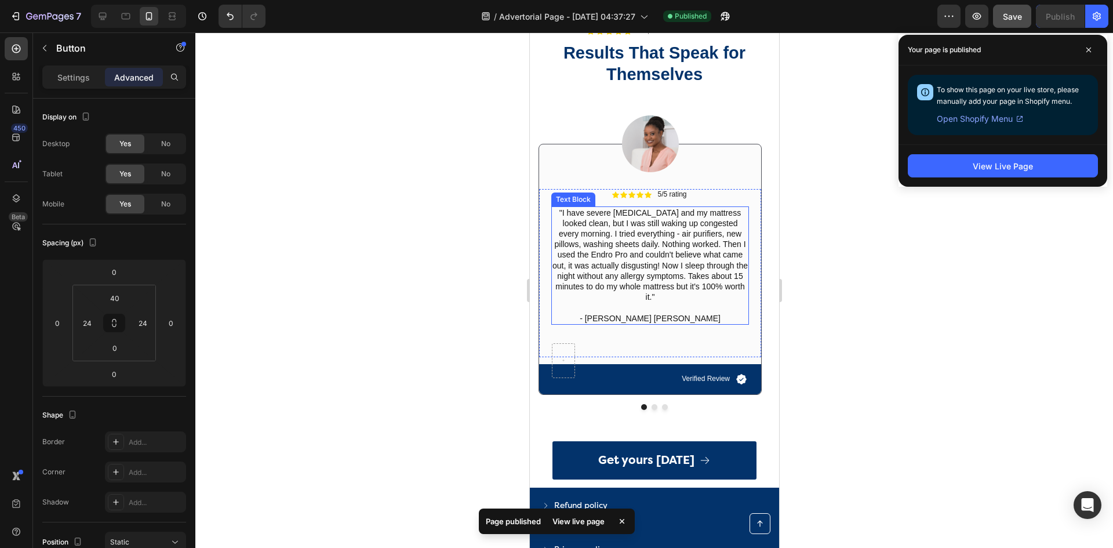
scroll to position [4709, 0]
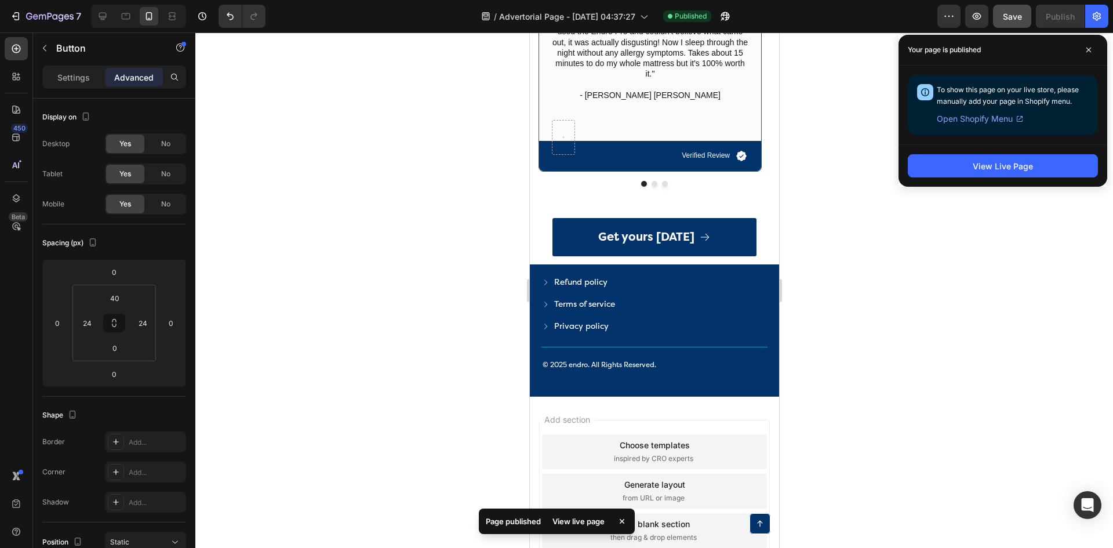
click at [614, 244] on link "Get yours [DATE]" at bounding box center [654, 237] width 204 height 38
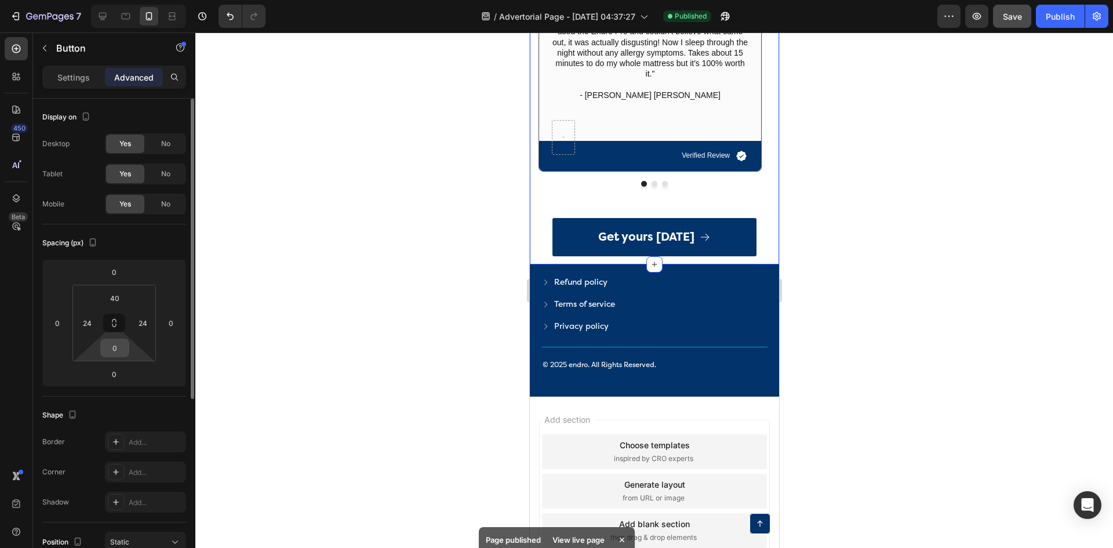
click at [119, 350] on input "0" at bounding box center [114, 347] width 23 height 17
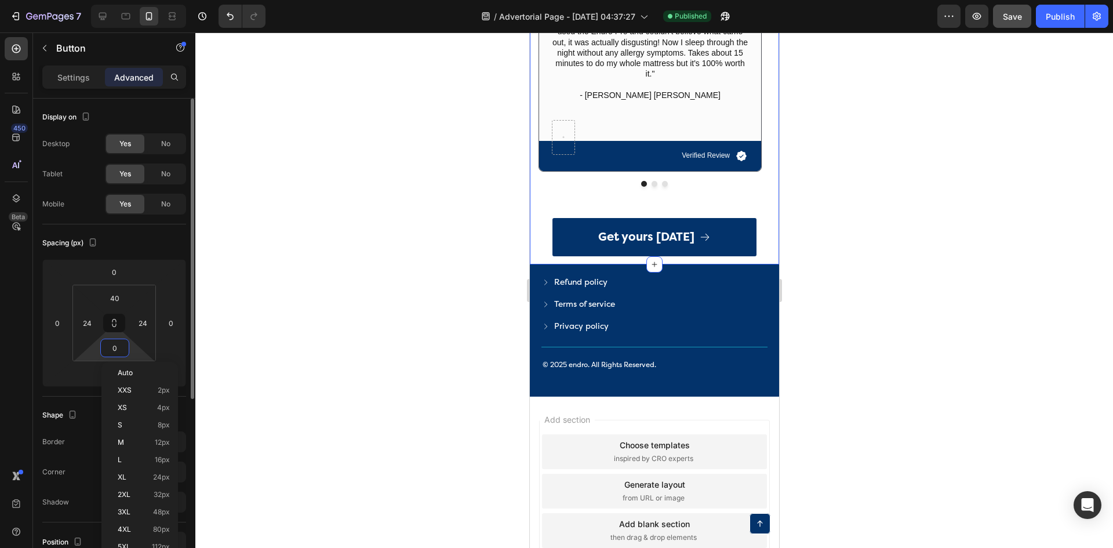
click at [119, 350] on input "0" at bounding box center [114, 347] width 23 height 17
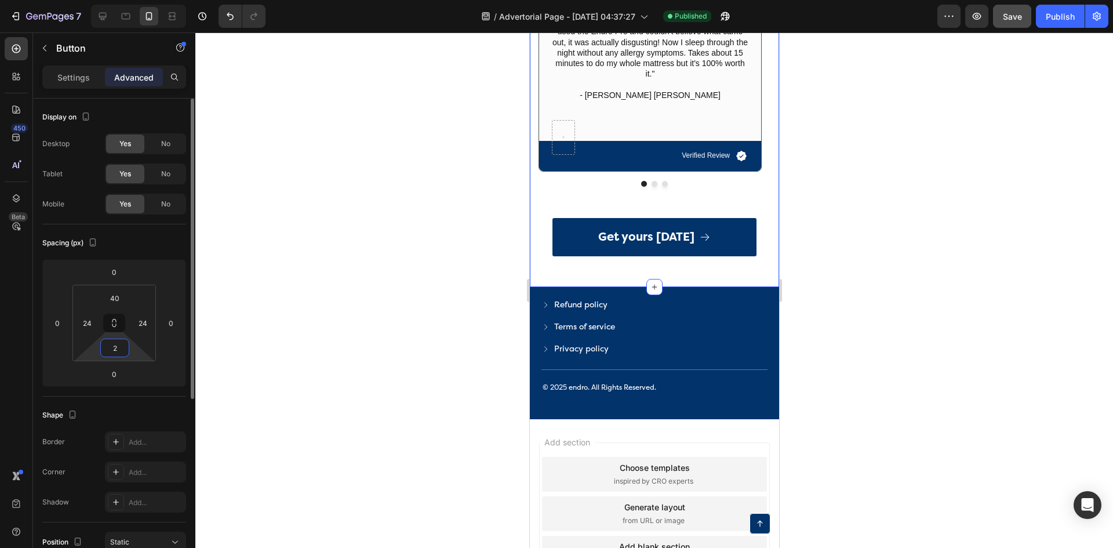
type input "20"
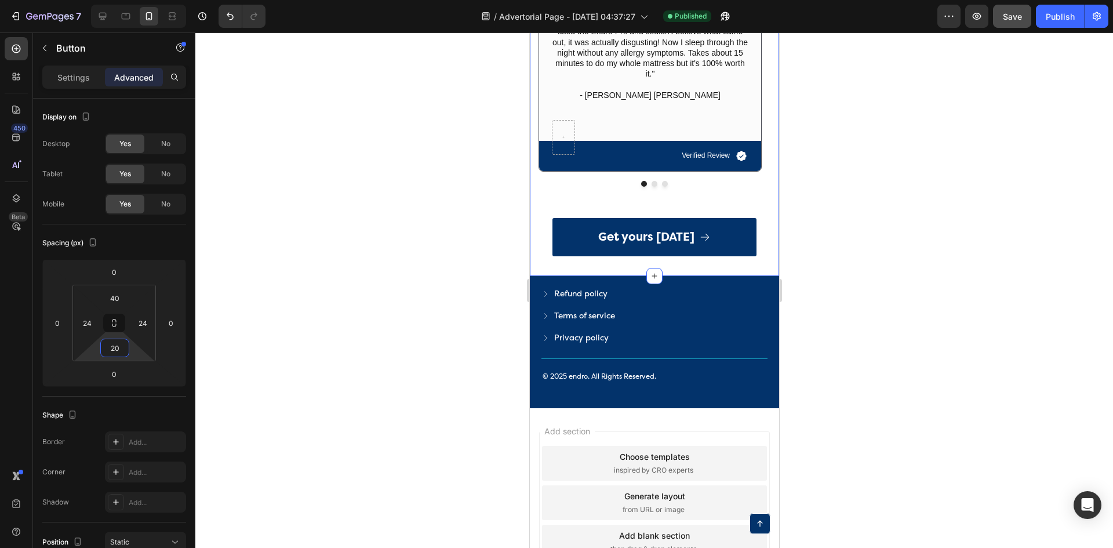
click at [408, 275] on div at bounding box center [654, 290] width 918 height 516
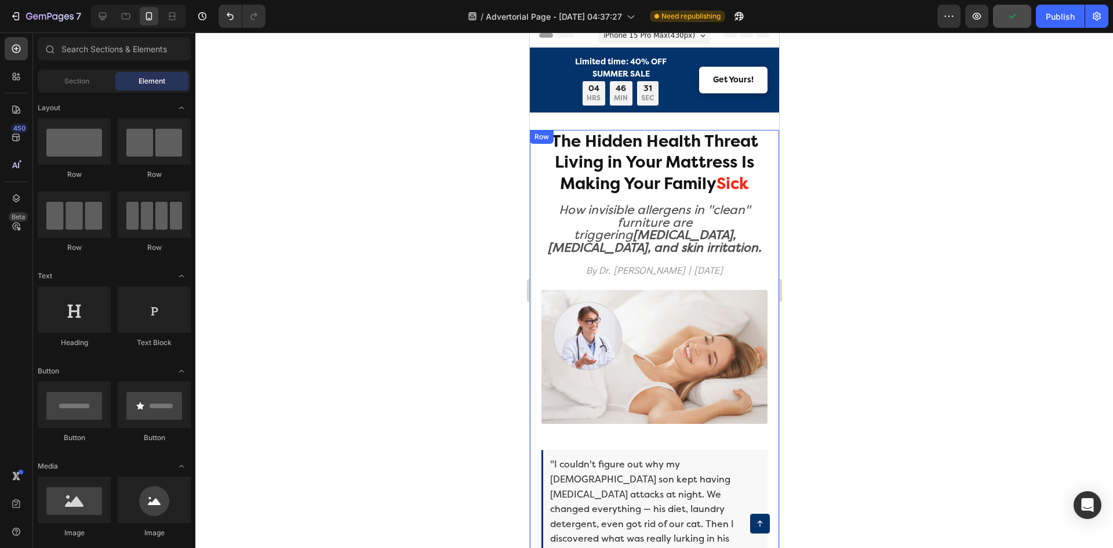
scroll to position [0, 0]
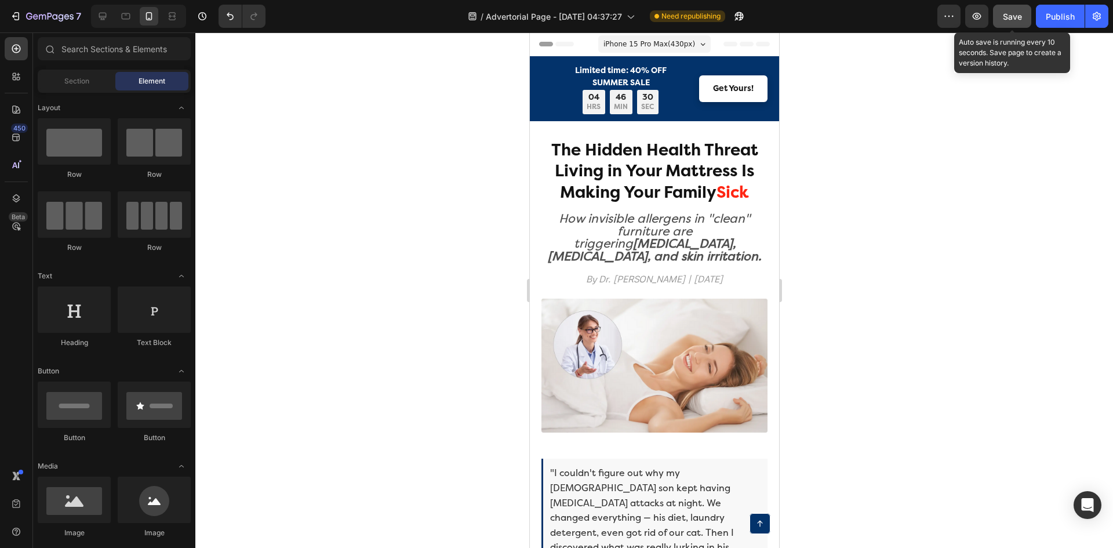
click at [1024, 17] on button "Save" at bounding box center [1012, 16] width 38 height 23
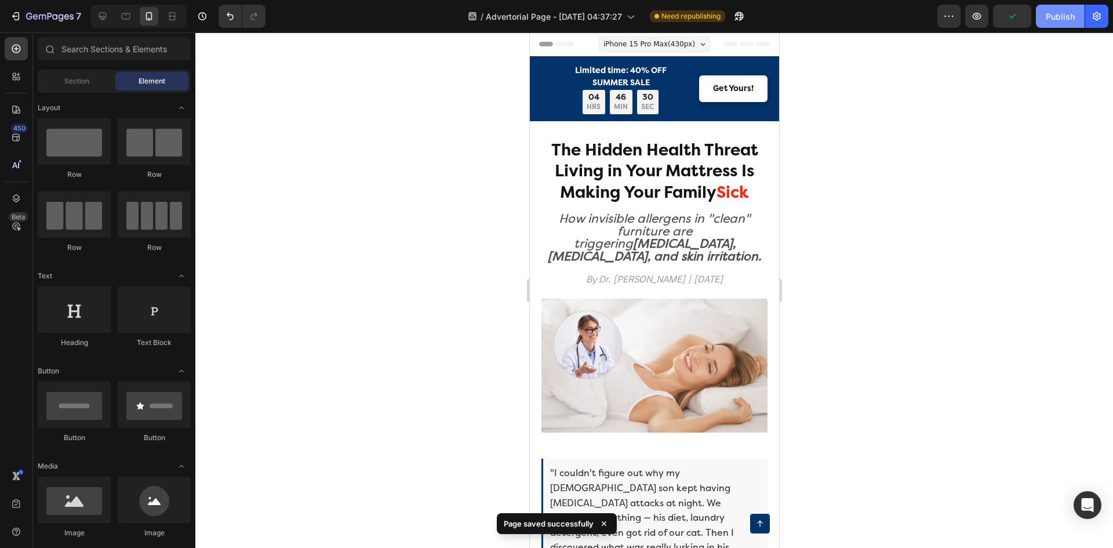
click at [1064, 21] on div "Publish" at bounding box center [1060, 16] width 29 height 12
